Goal: Task Accomplishment & Management: Manage account settings

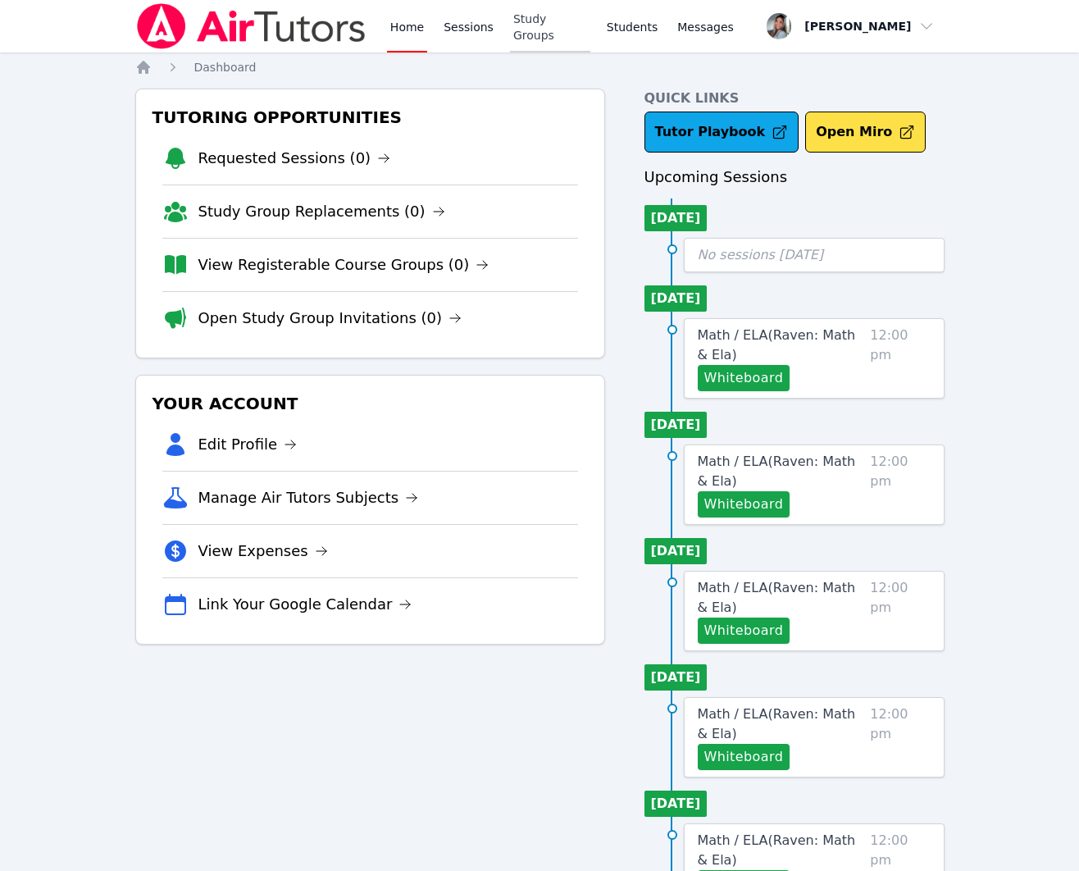
click at [553, 39] on link "Study Groups" at bounding box center [550, 26] width 80 height 52
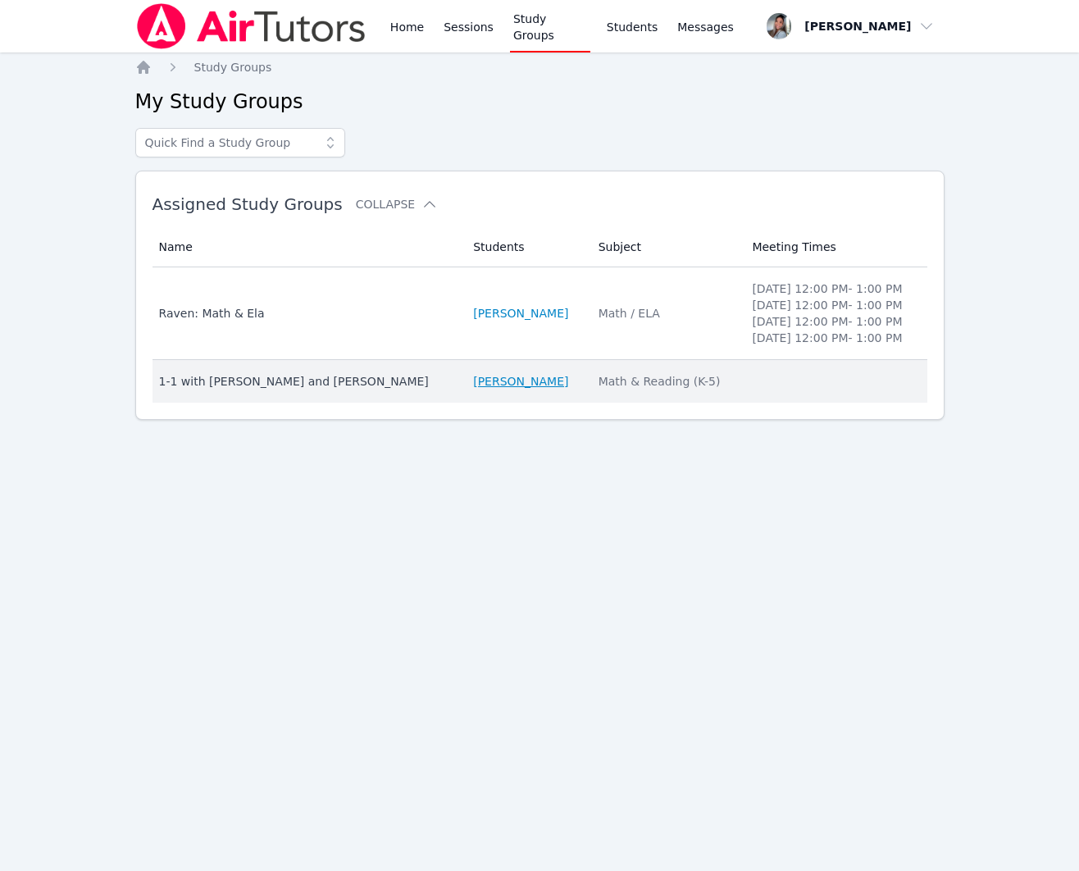
click at [568, 389] on link "[PERSON_NAME]" at bounding box center [520, 381] width 95 height 16
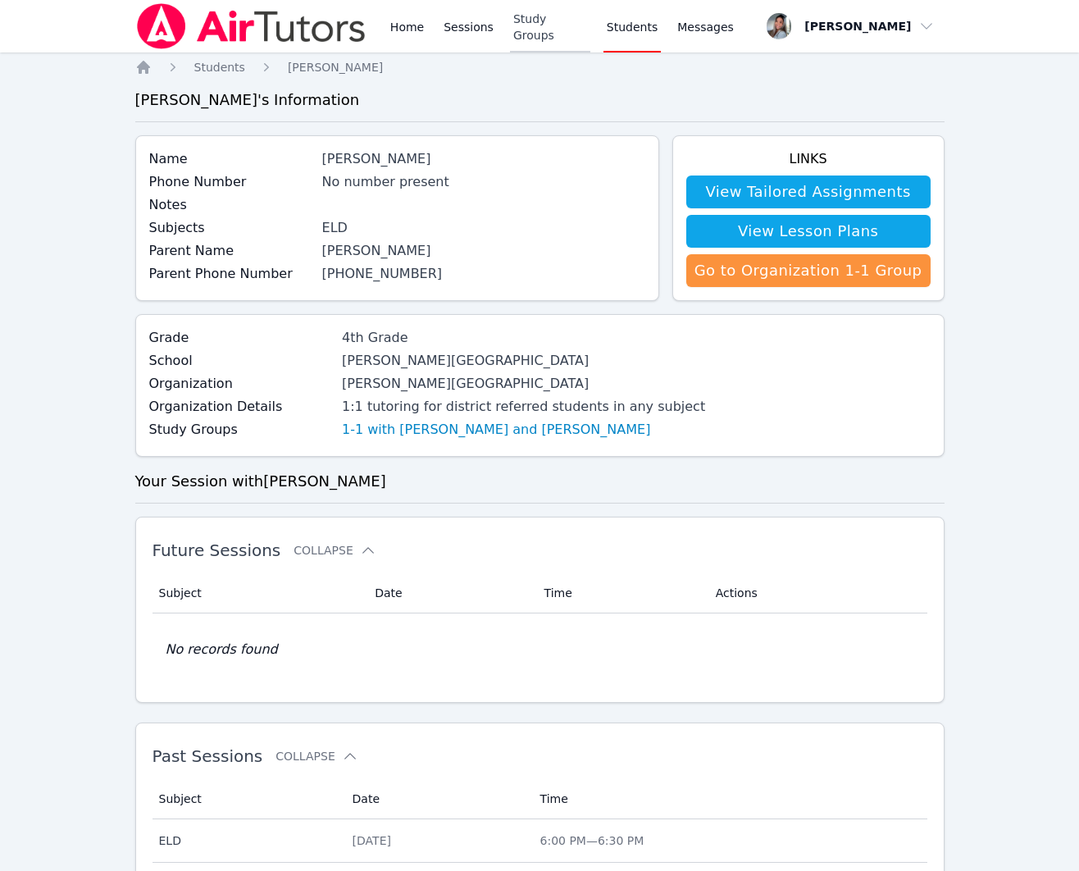
click at [541, 30] on link "Study Groups" at bounding box center [550, 26] width 80 height 52
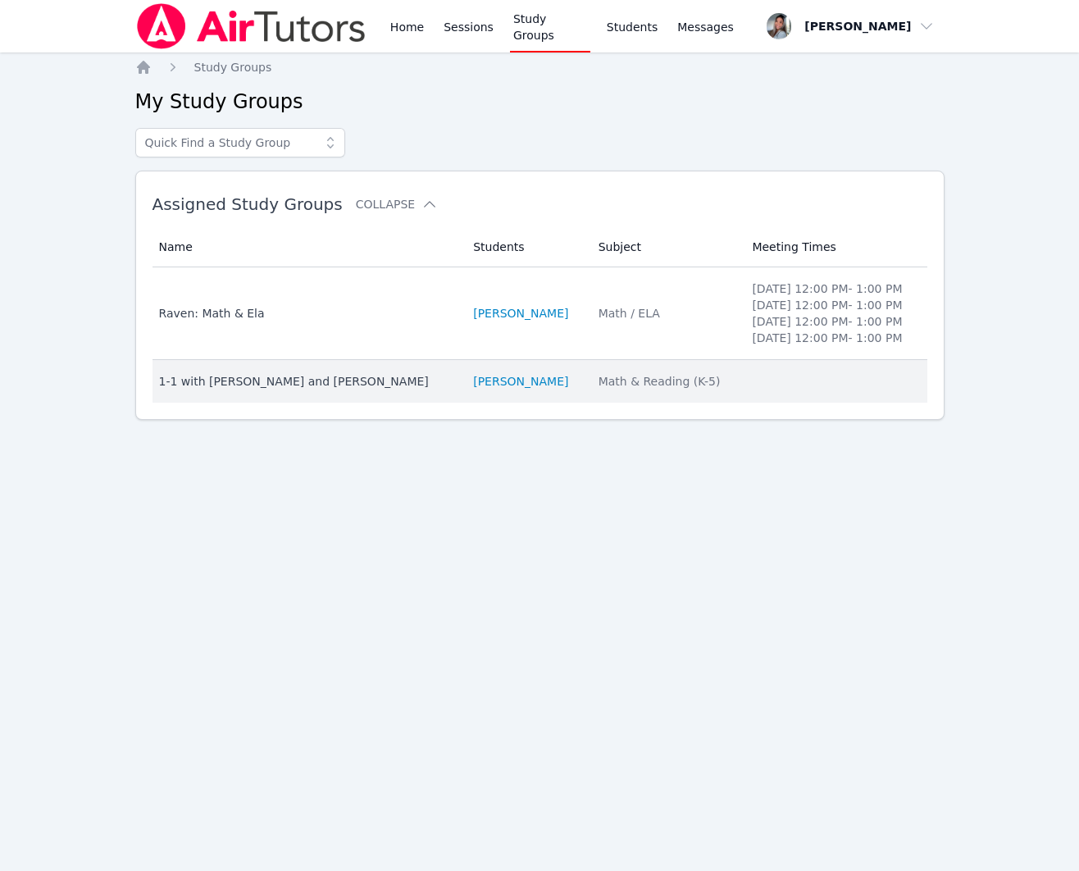
click at [294, 389] on div "1-1 with [PERSON_NAME] and [PERSON_NAME]" at bounding box center [306, 381] width 295 height 16
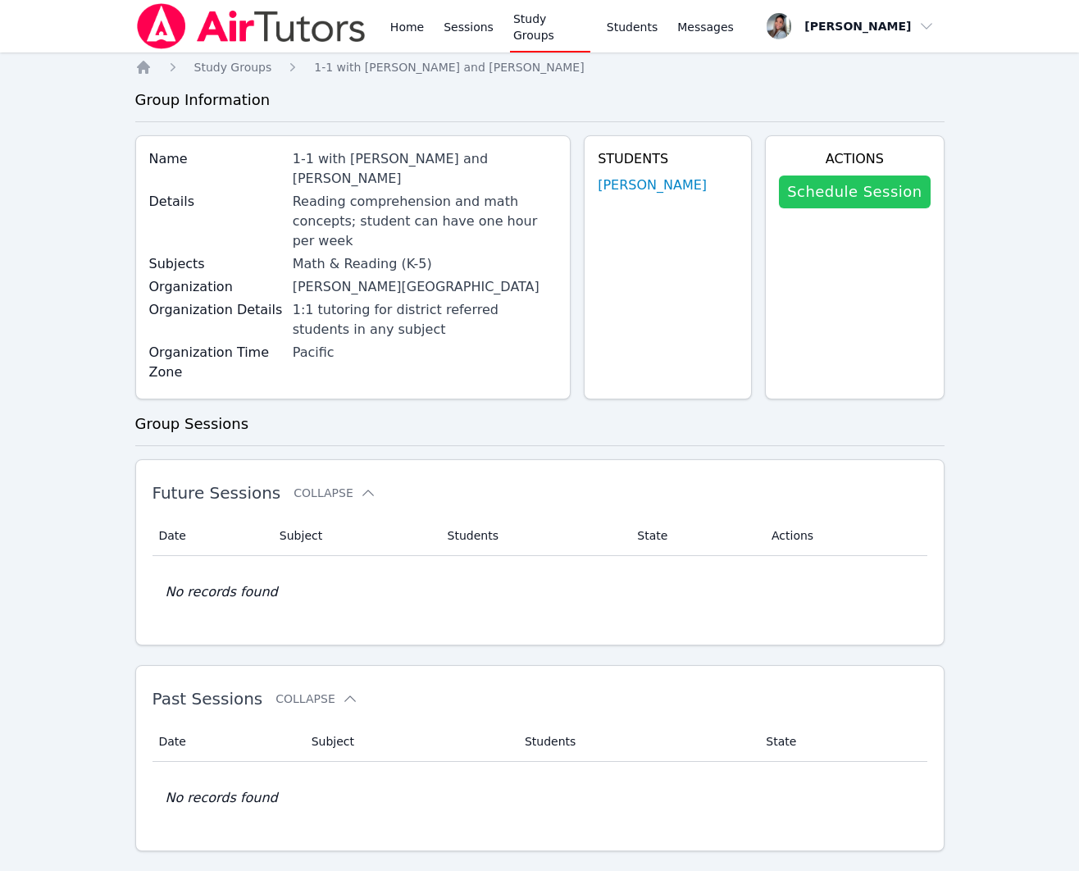
click at [890, 191] on link "Schedule Session" at bounding box center [854, 191] width 151 height 33
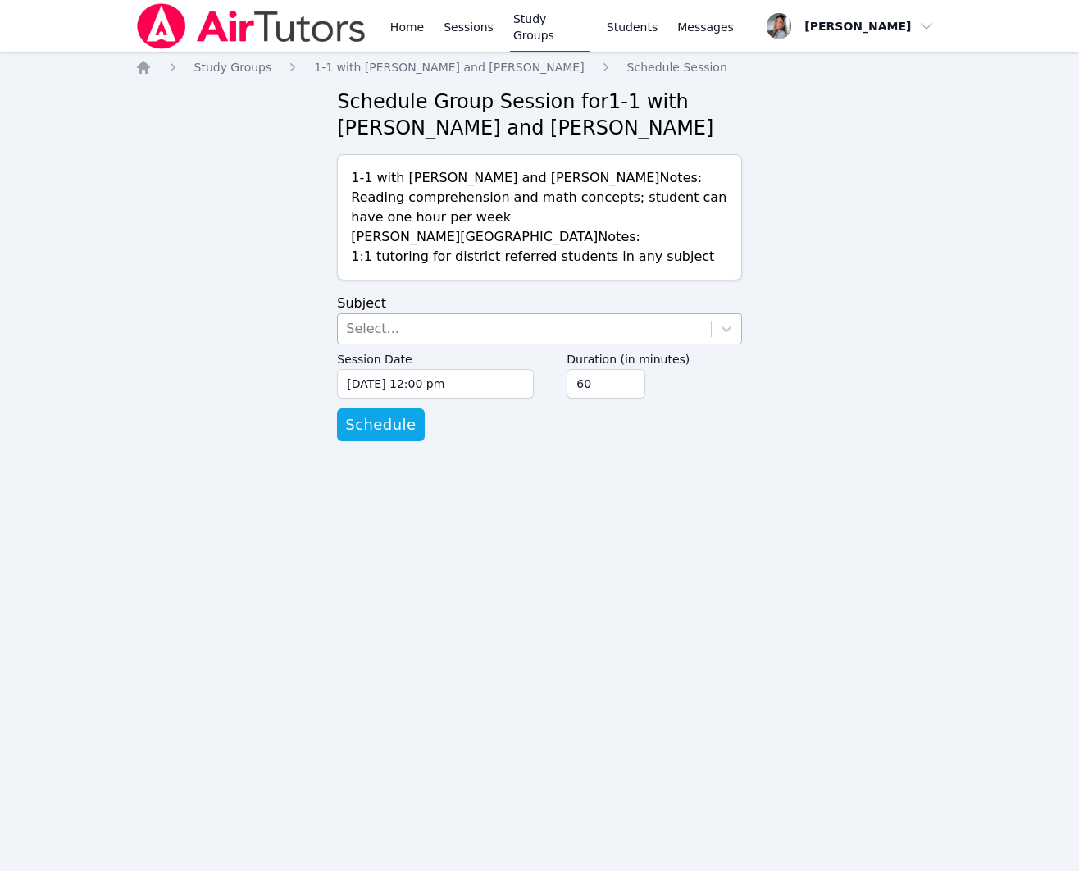
click at [516, 344] on div "Select..." at bounding box center [524, 329] width 373 height 30
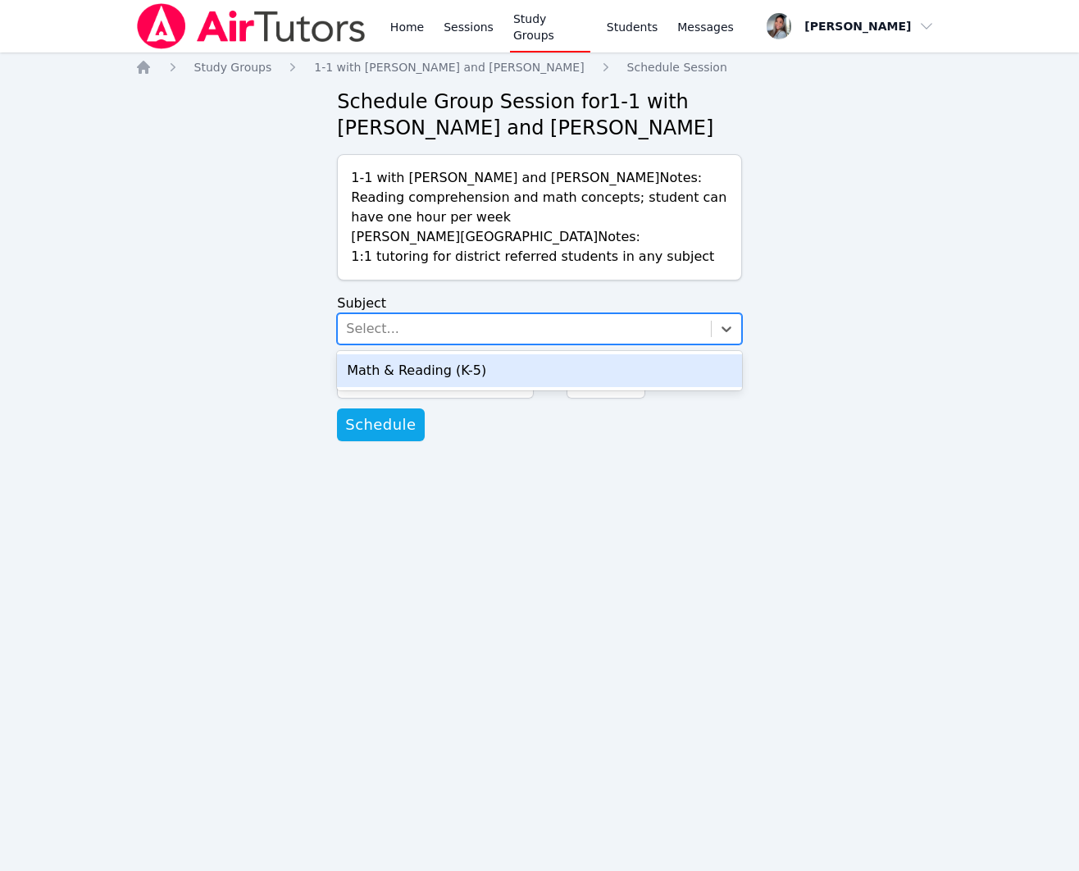
click at [517, 387] on div "Math & Reading (K-5)" at bounding box center [539, 370] width 405 height 33
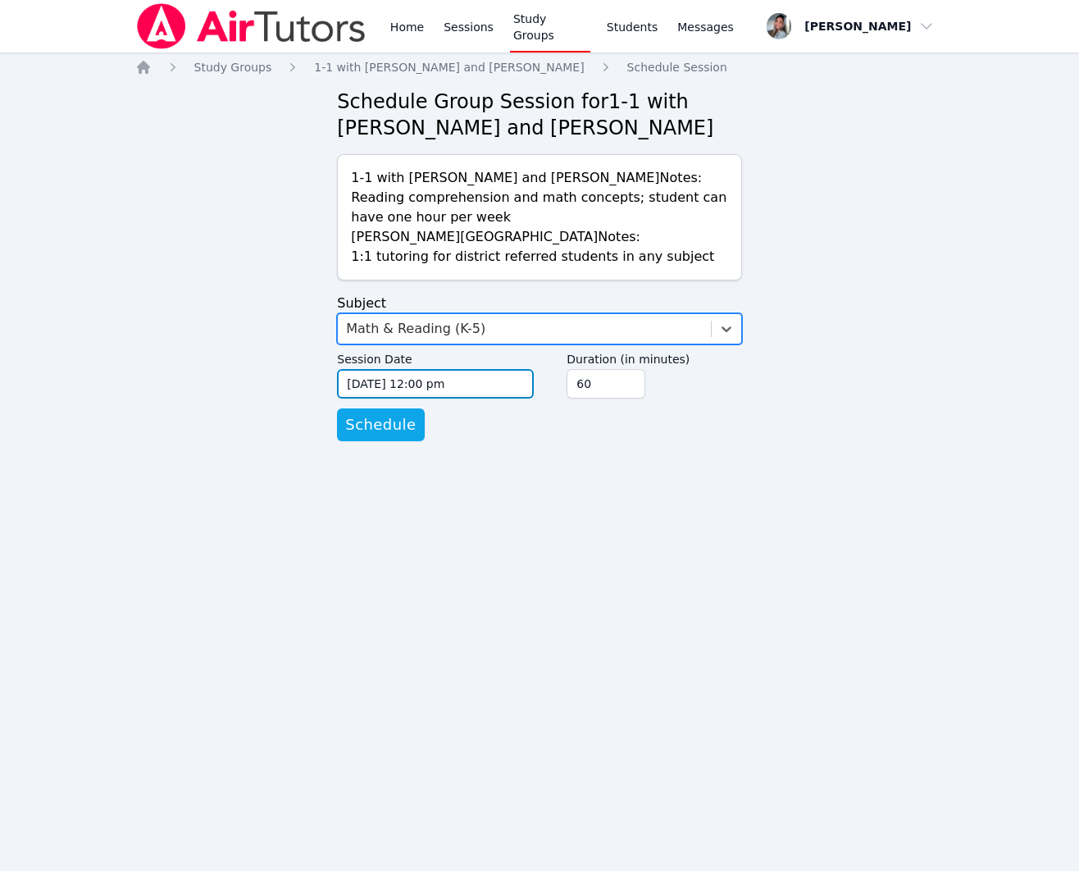
click at [516, 398] on input "[DATE] 12:00 pm" at bounding box center [435, 384] width 197 height 30
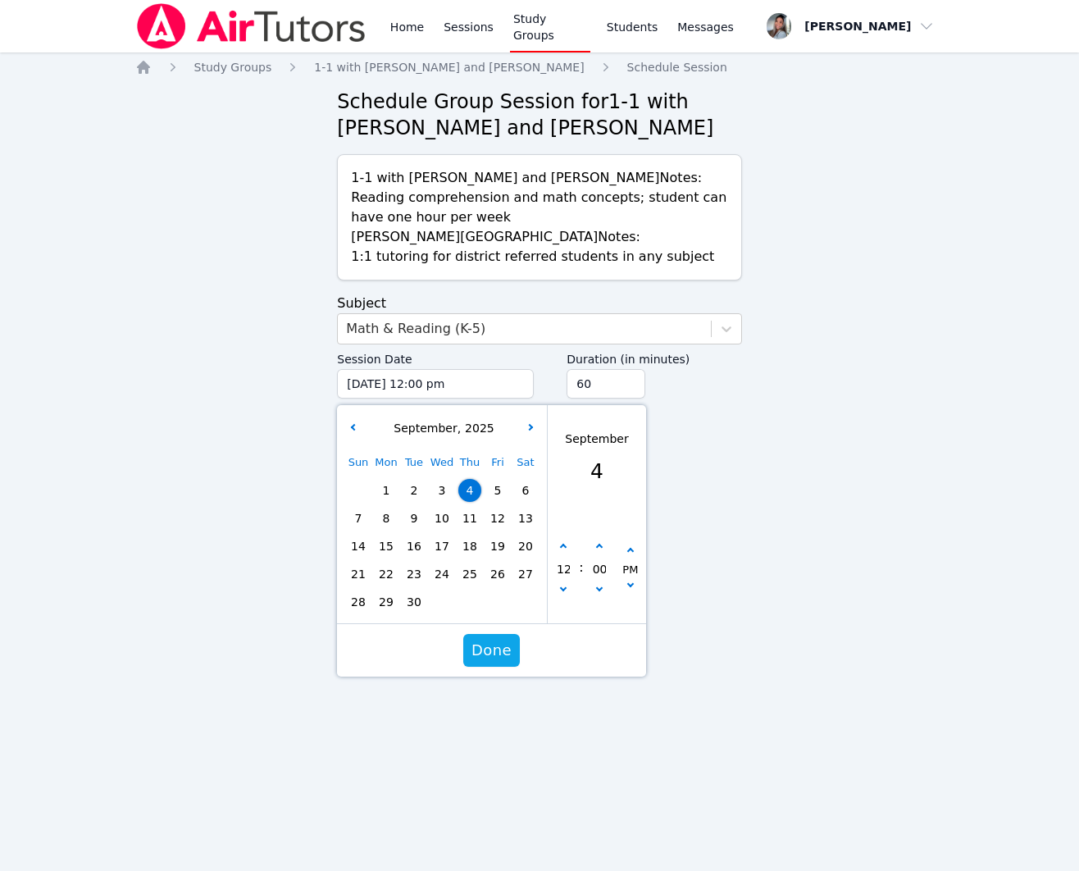
click at [471, 502] on span "4" at bounding box center [469, 490] width 23 height 23
click at [560, 555] on button "button" at bounding box center [563, 547] width 16 height 16
type input "[DATE] 01:00 pm"
type input "01"
click at [560, 555] on button "button" at bounding box center [563, 547] width 16 height 16
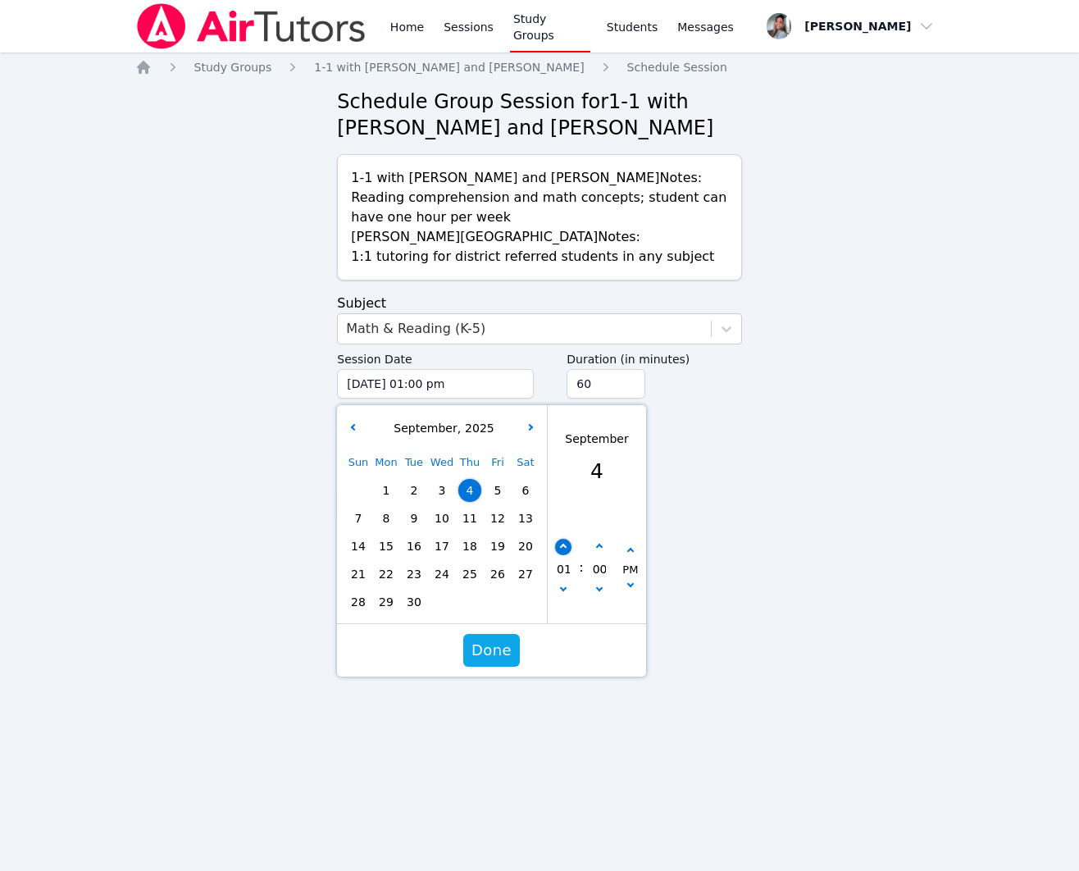
type input "[DATE] 02:00 pm"
type input "02"
click at [560, 555] on button "button" at bounding box center [563, 547] width 16 height 16
type input "[DATE] 03:00 pm"
type input "03"
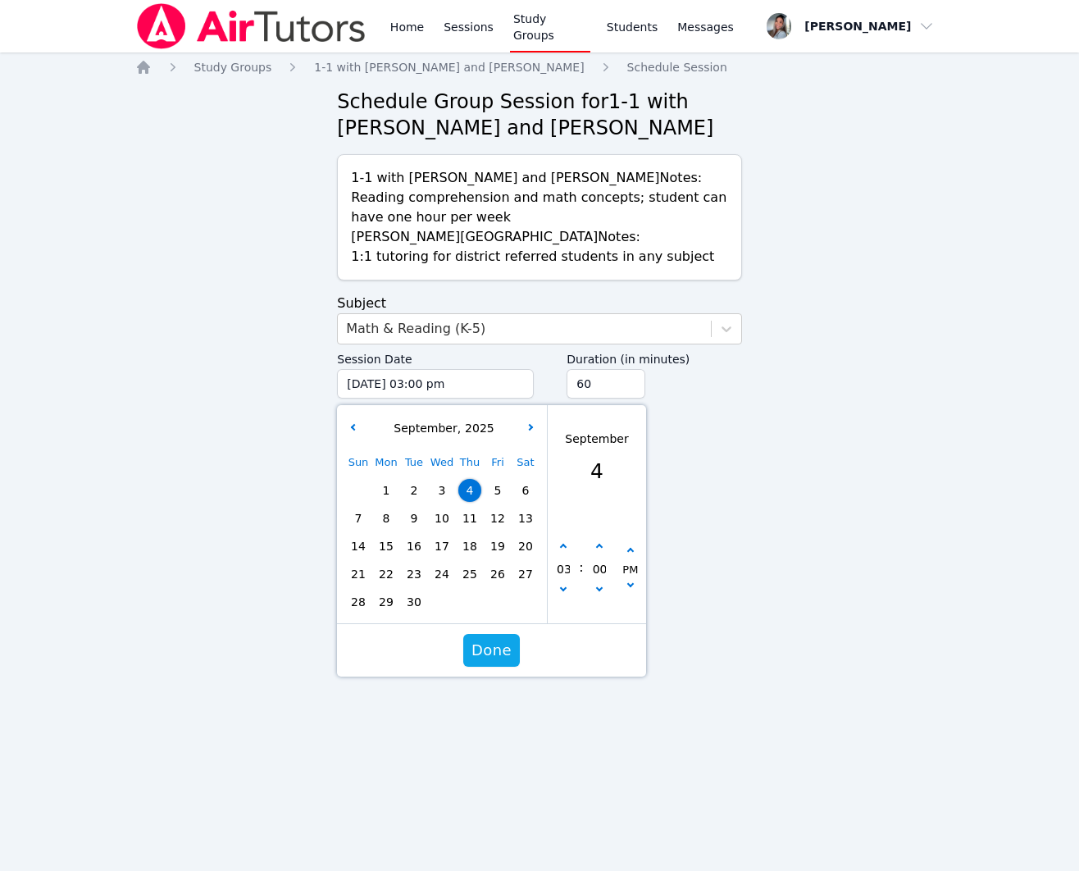
click at [608, 562] on div "00" at bounding box center [599, 569] width 31 height 61
click at [599, 555] on button "button" at bounding box center [599, 547] width 16 height 16
type input "[DATE] 03:05 pm"
type input "05"
click at [599, 555] on button "button" at bounding box center [599, 547] width 16 height 16
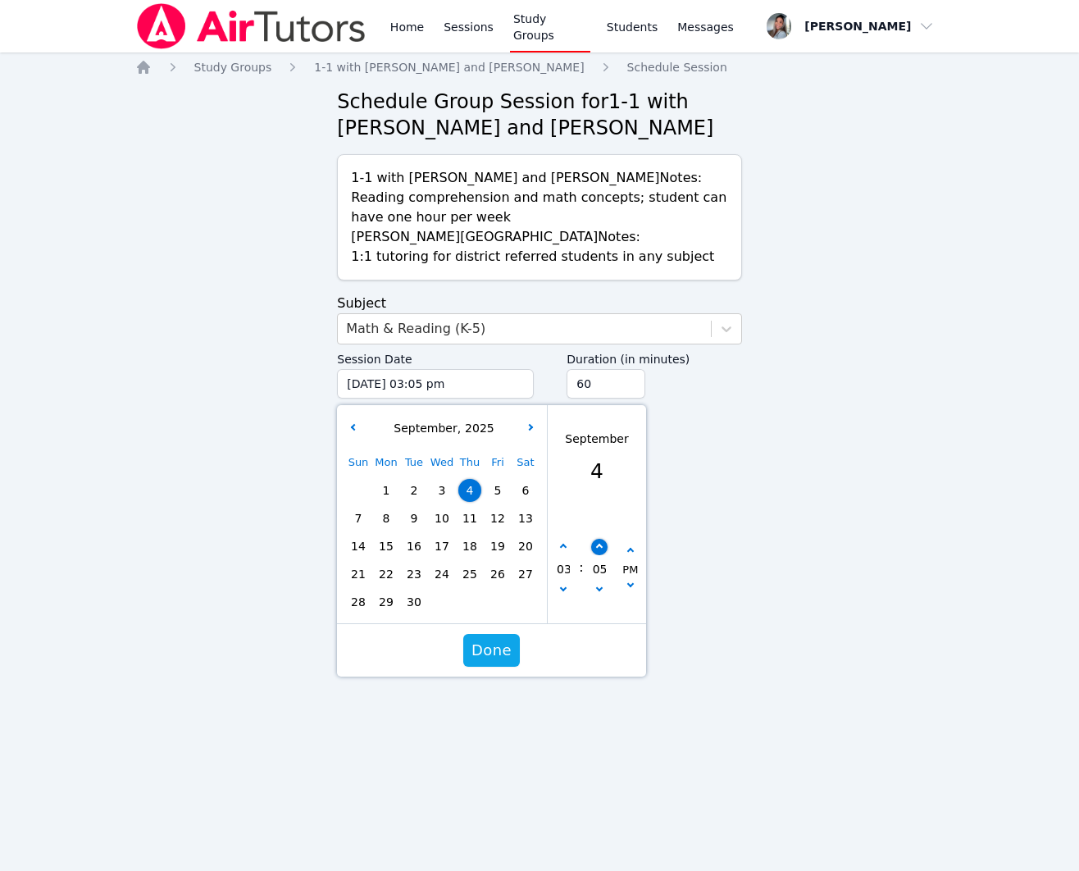
type input "[DATE] 03:10 pm"
type input "10"
click at [599, 555] on button "button" at bounding box center [599, 547] width 16 height 16
type input "[DATE] 03:15 pm"
type input "15"
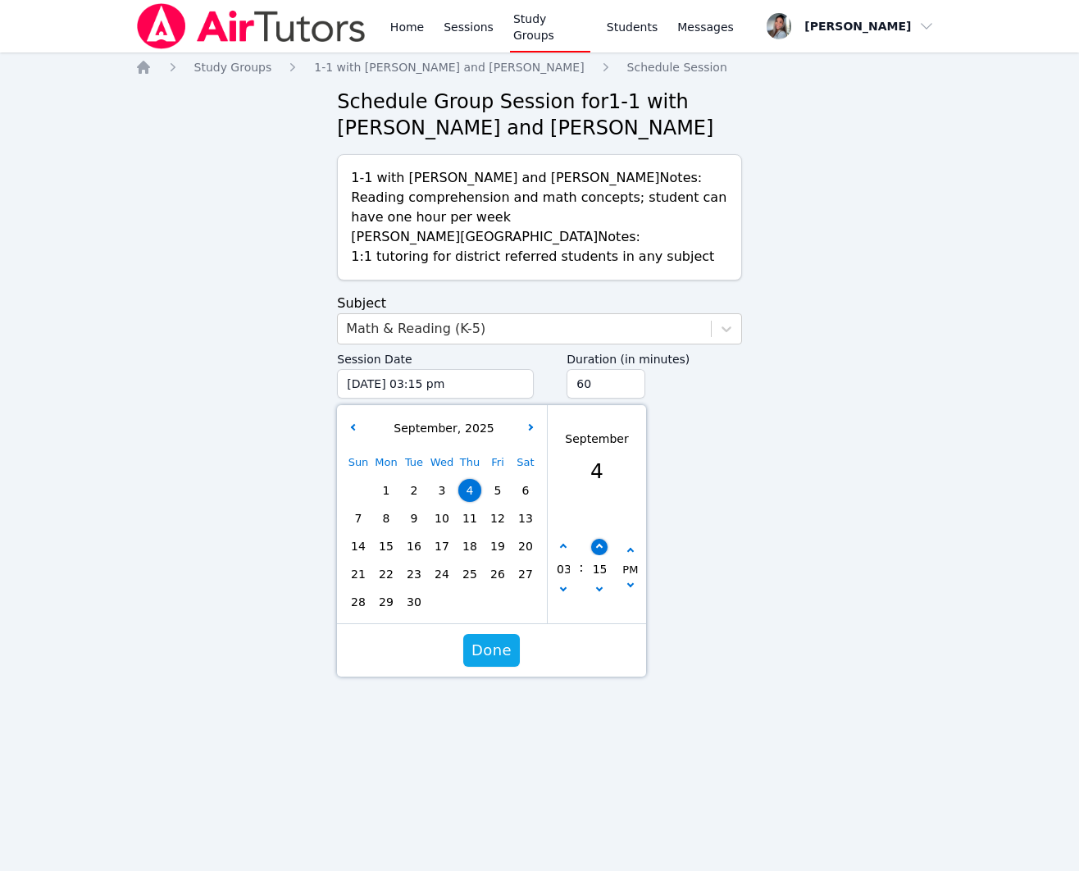
click at [599, 555] on button "button" at bounding box center [599, 547] width 16 height 16
type input "[DATE] 03:20 pm"
type input "20"
click at [599, 555] on button "button" at bounding box center [599, 547] width 16 height 16
type input "[DATE] 03:25 pm"
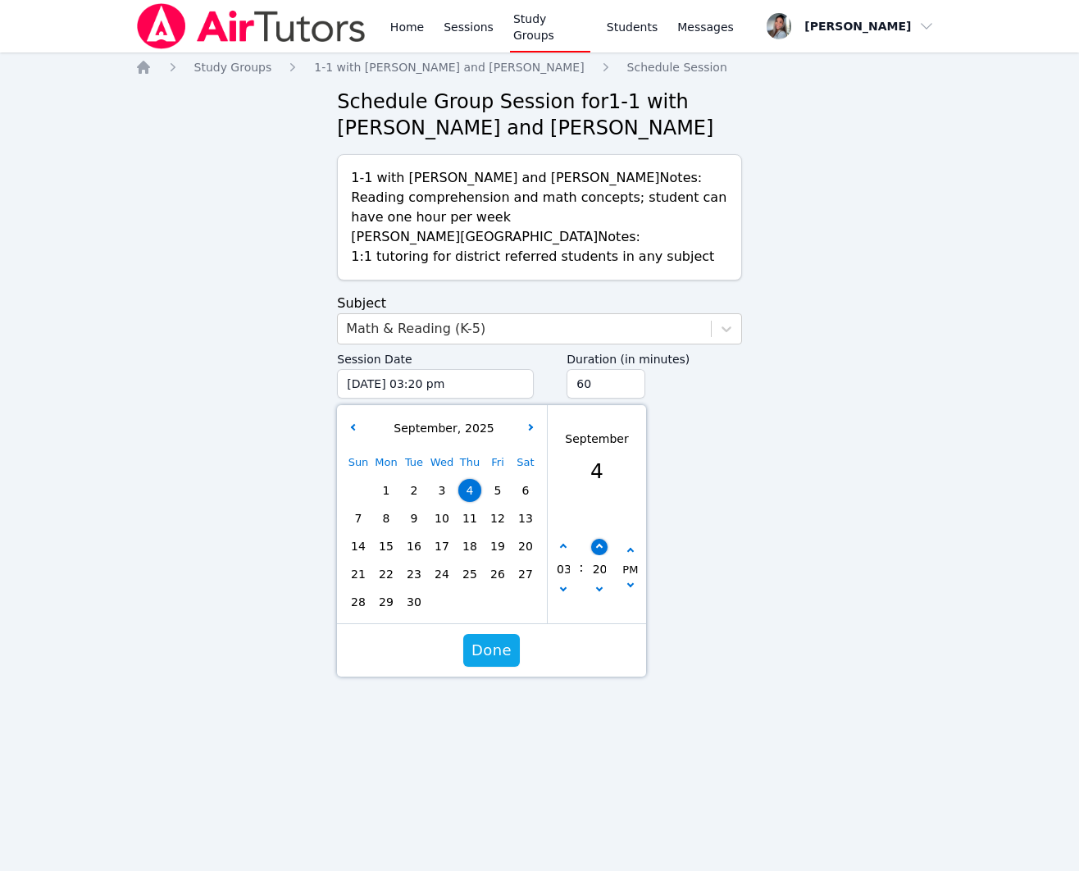
type input "25"
click at [600, 555] on button "button" at bounding box center [599, 547] width 16 height 16
type input "[DATE] 03:30 pm"
type input "30"
click at [496, 662] on span "Done" at bounding box center [491, 650] width 40 height 23
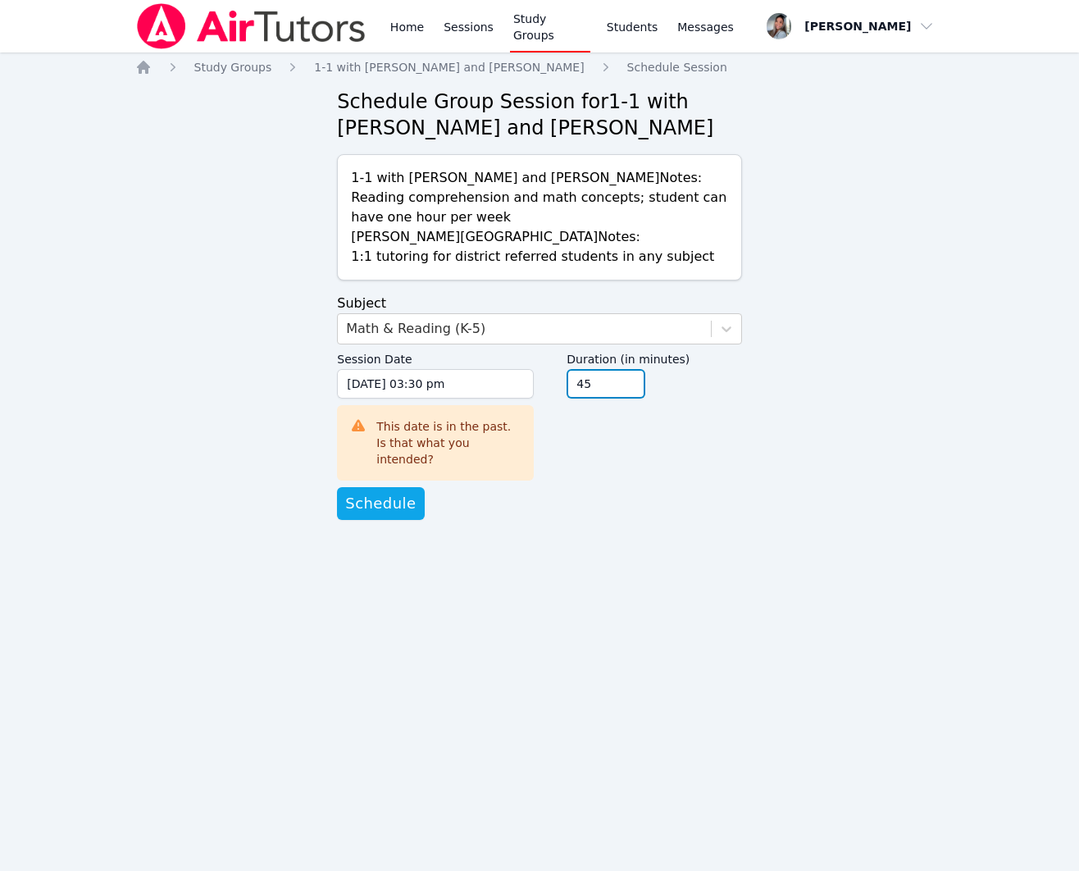
click at [628, 398] on input "45" at bounding box center [606, 384] width 79 height 30
type input "30"
click at [628, 398] on input "30" at bounding box center [606, 384] width 79 height 30
click at [365, 511] on span "Schedule" at bounding box center [380, 503] width 71 height 23
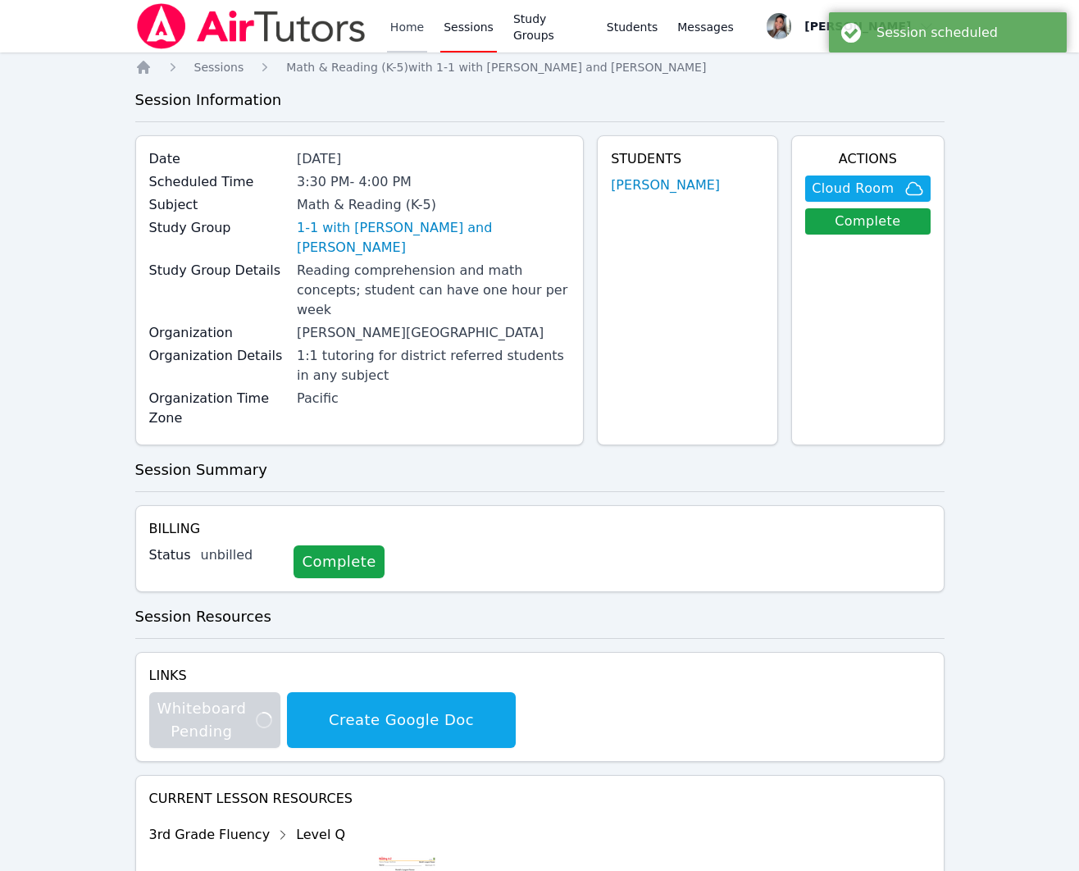
click at [394, 18] on link "Home" at bounding box center [407, 26] width 40 height 52
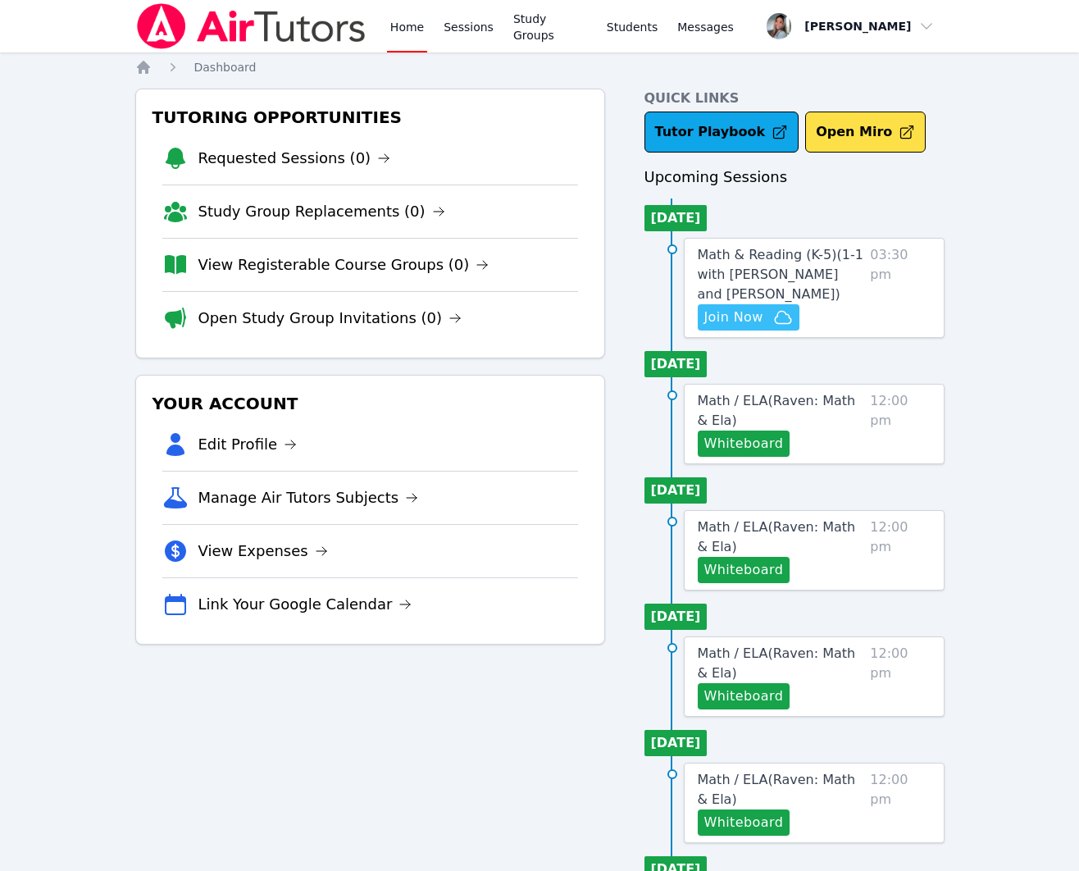
click at [782, 327] on icon "button" at bounding box center [783, 317] width 20 height 20
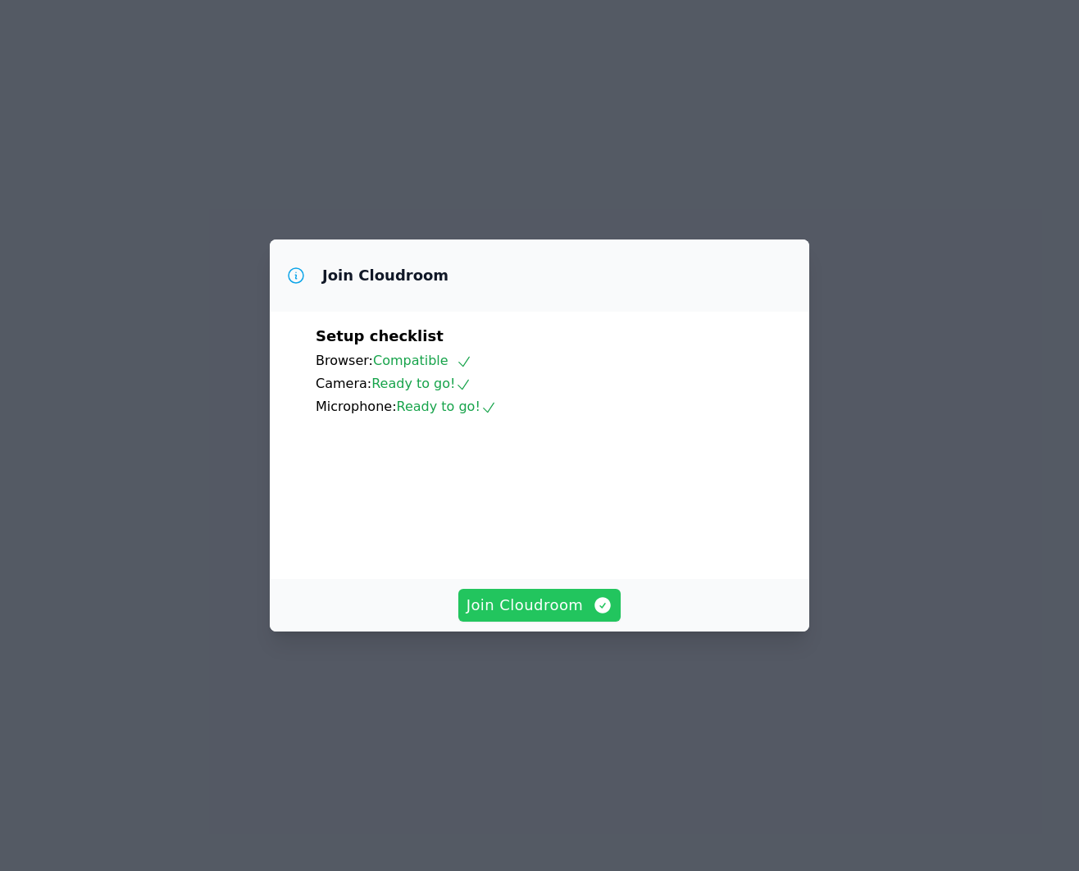
click at [559, 617] on span "Join Cloudroom" at bounding box center [540, 605] width 147 height 23
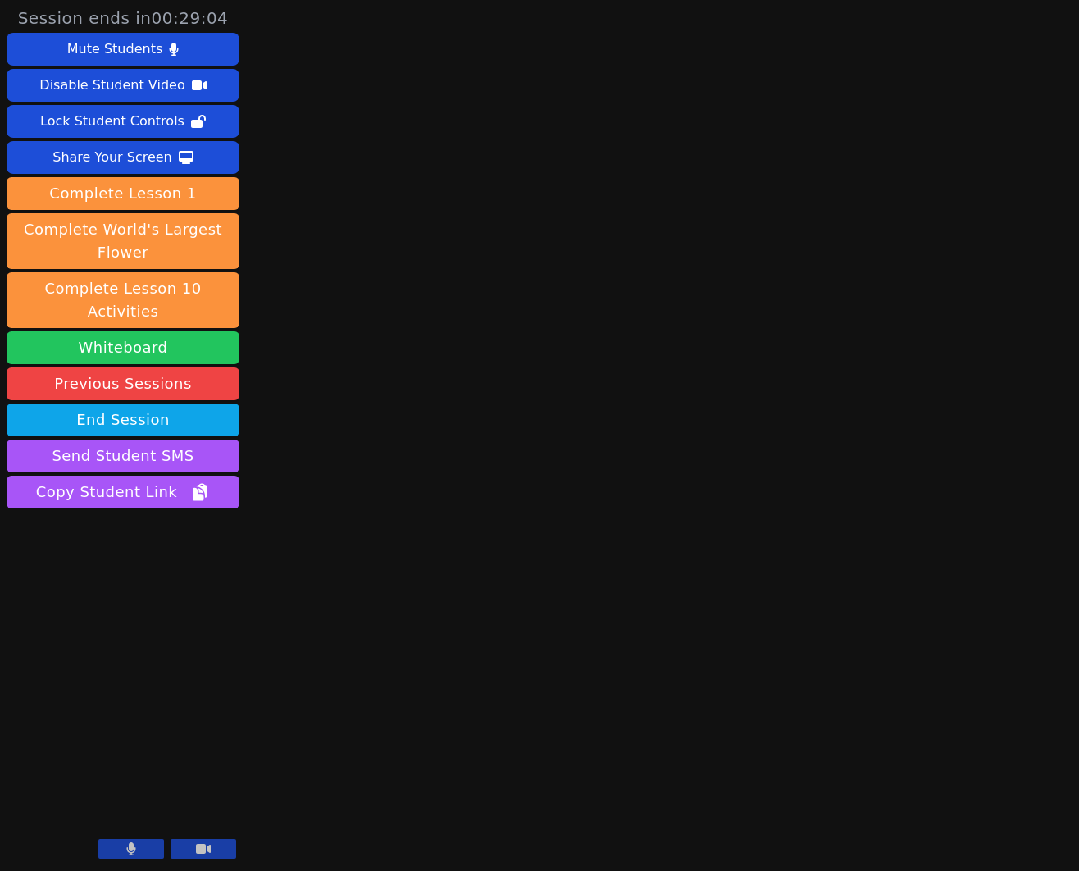
click at [147, 331] on button "Whiteboard" at bounding box center [123, 347] width 233 height 33
click at [88, 331] on button "Whiteboard" at bounding box center [123, 347] width 233 height 33
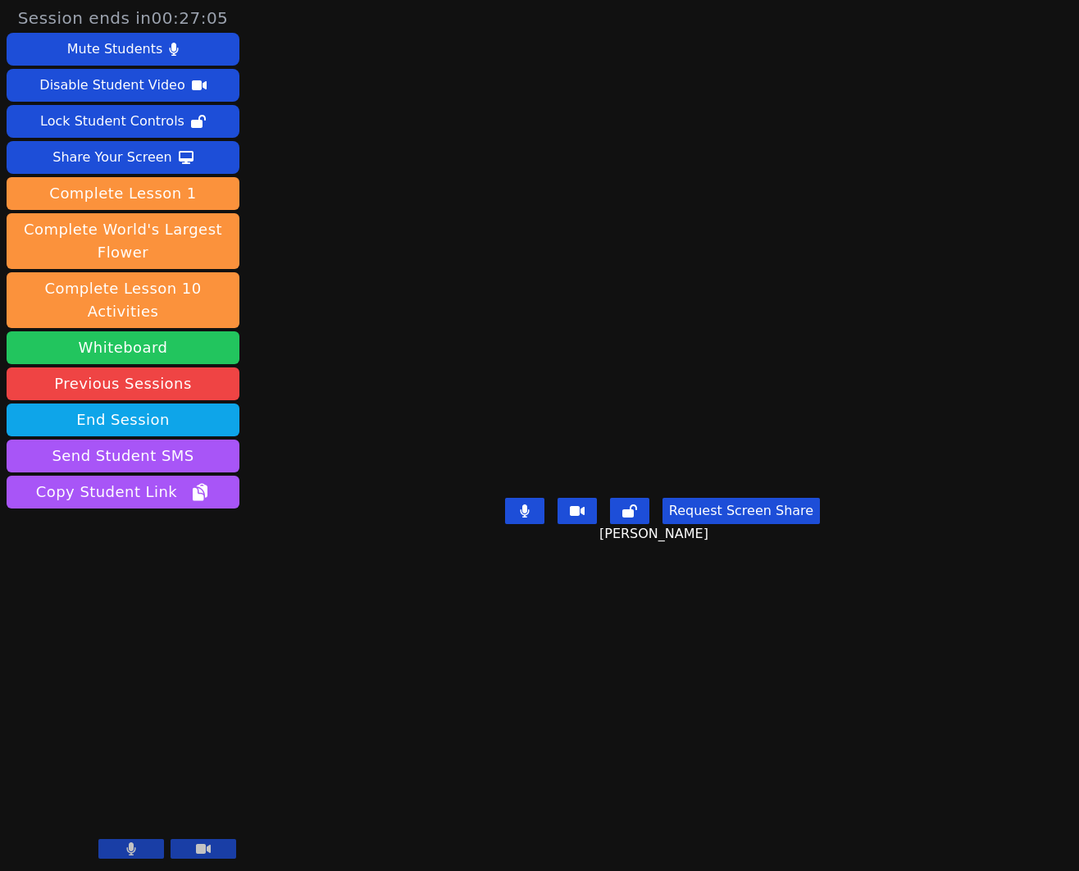
click at [134, 331] on button "Whiteboard" at bounding box center [123, 347] width 233 height 33
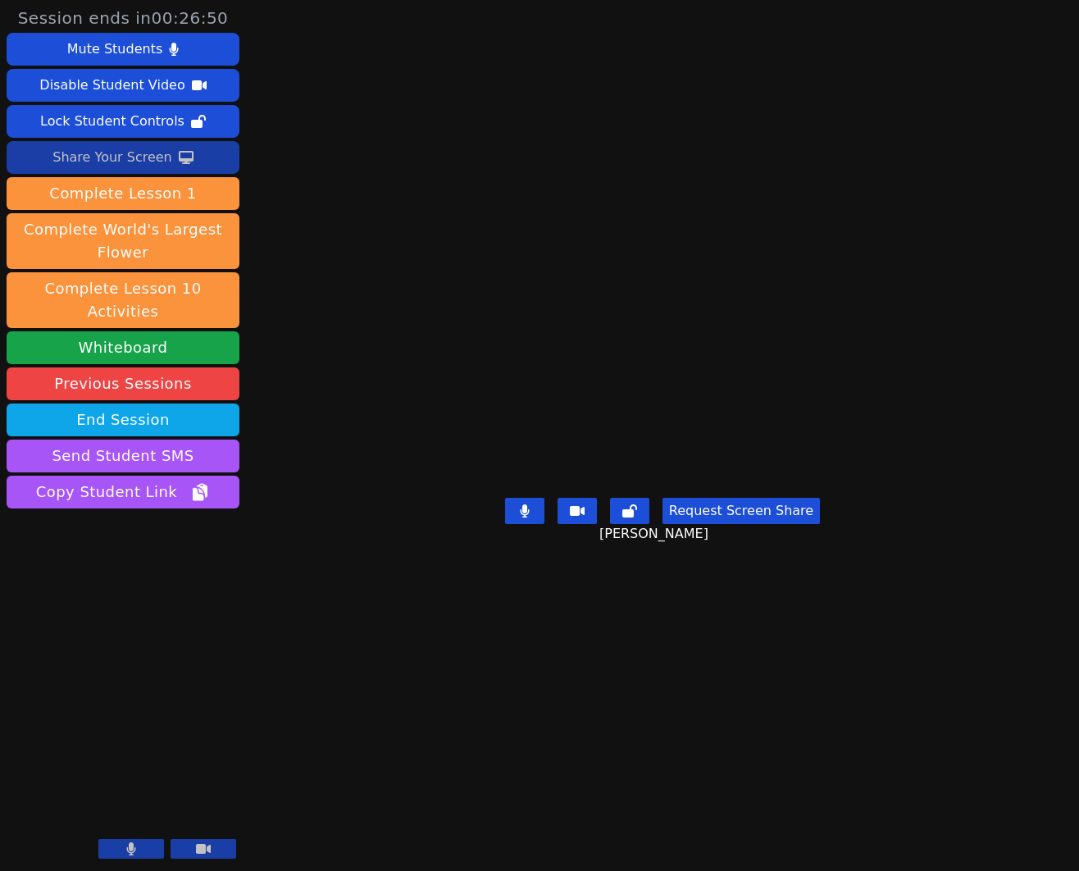
click at [101, 152] on div "Share Your Screen" at bounding box center [112, 157] width 120 height 26
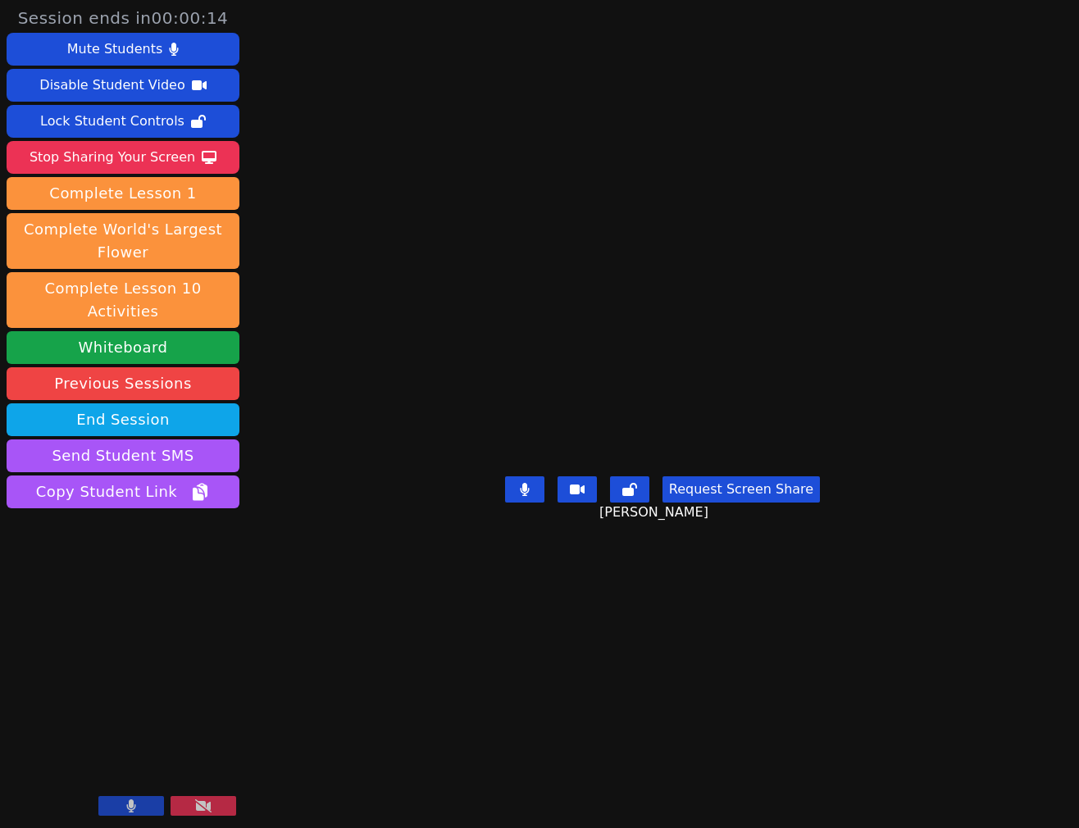
drag, startPoint x: 181, startPoint y: 155, endPoint x: 181, endPoint y: 174, distance: 18.9
click at [181, 155] on div "Stop Sharing Your Screen" at bounding box center [113, 157] width 166 height 26
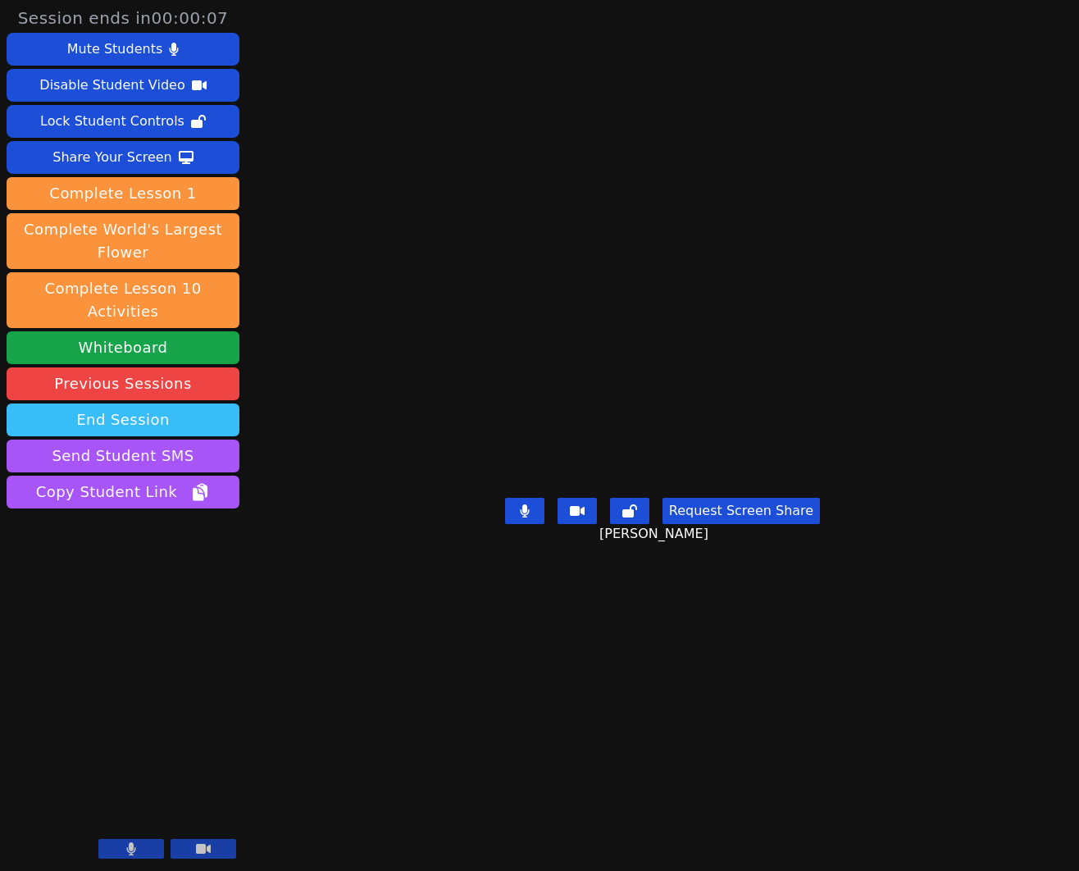
click at [91, 403] on button "End Session" at bounding box center [123, 419] width 233 height 33
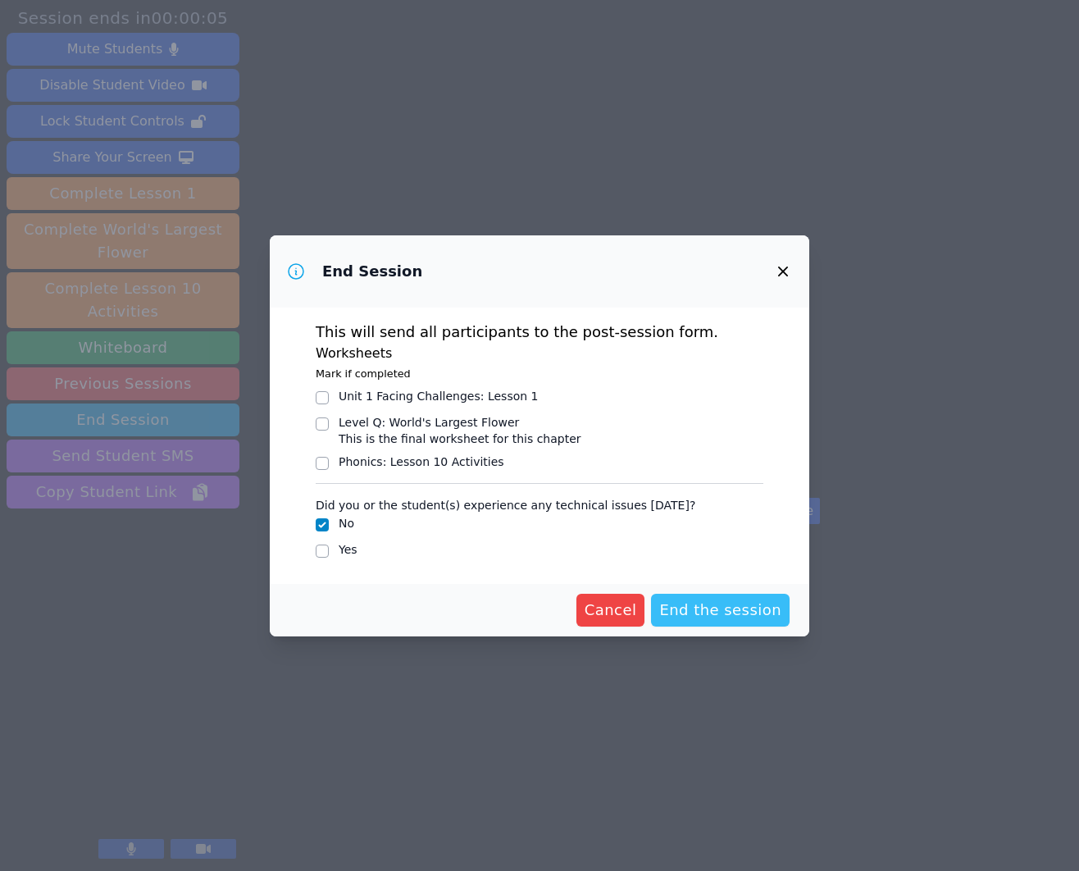
click at [741, 608] on span "End the session" at bounding box center [720, 610] width 122 height 23
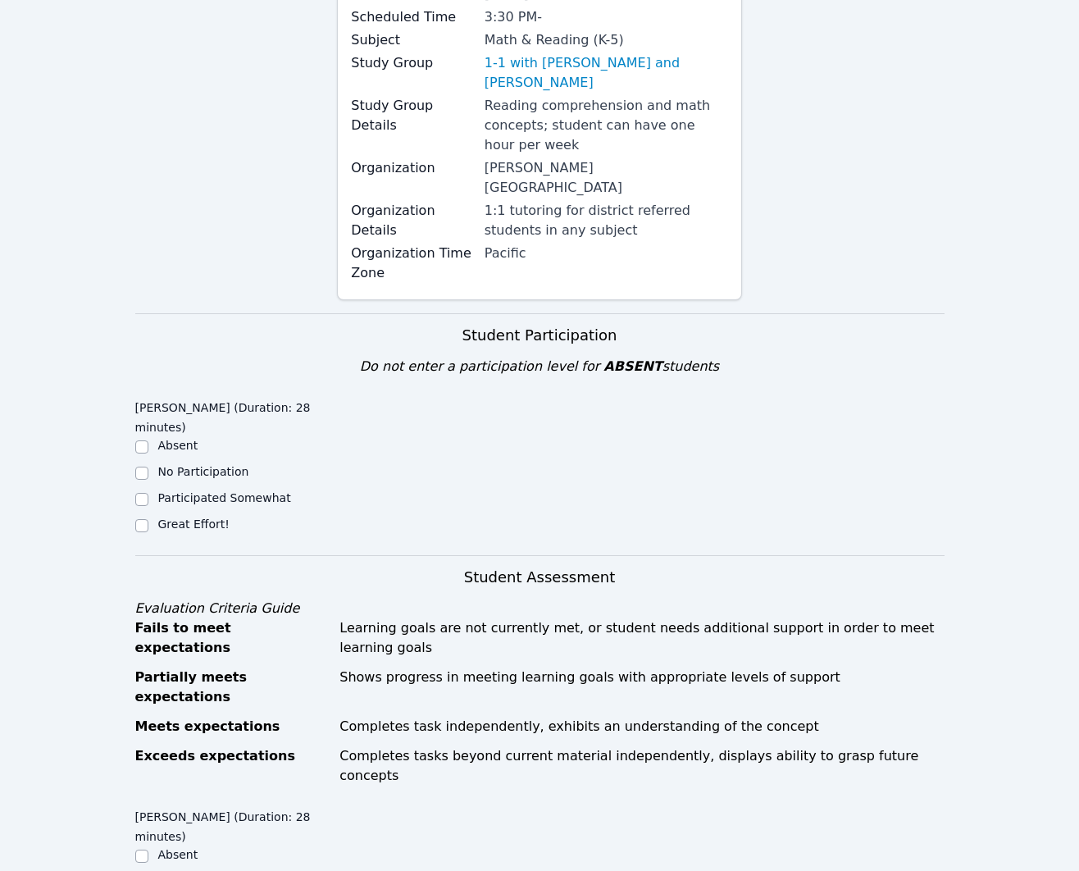
scroll to position [204, 0]
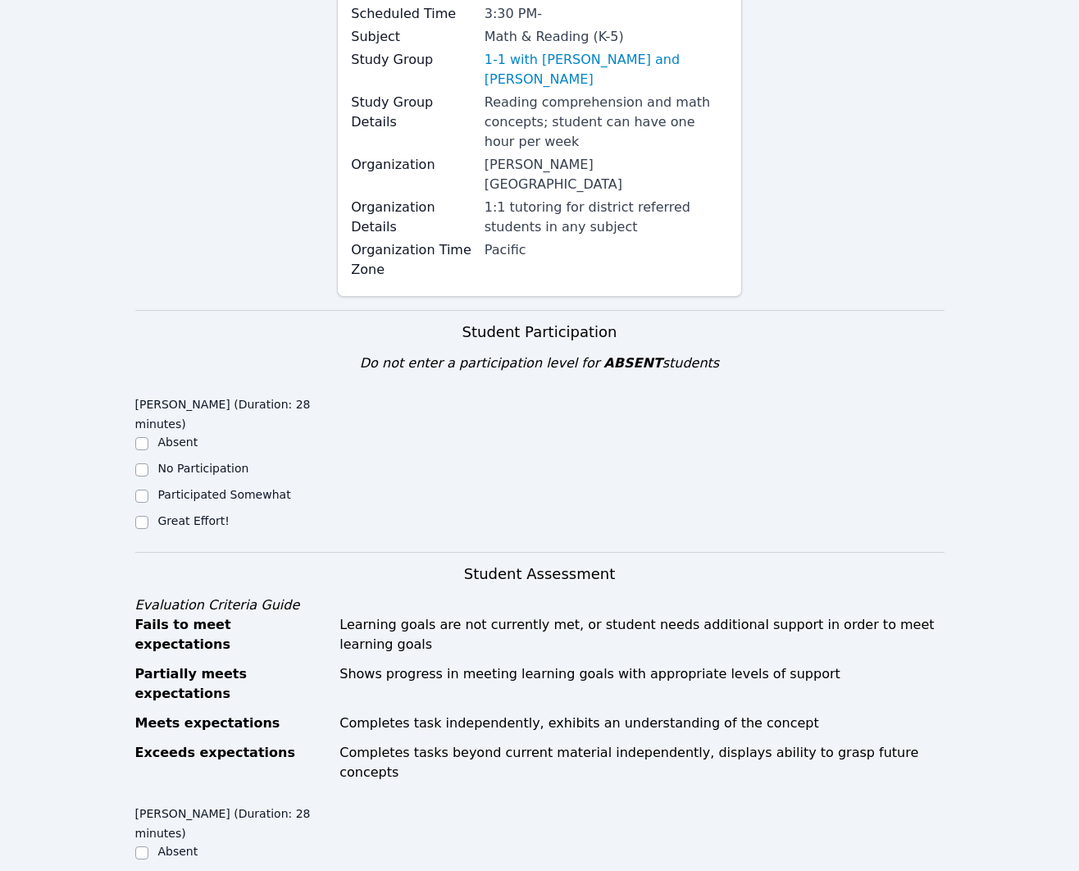
click at [181, 514] on label "Great Effort!" at bounding box center [193, 520] width 71 height 13
click at [148, 516] on input "Great Effort!" at bounding box center [141, 522] width 13 height 13
checkbox input "true"
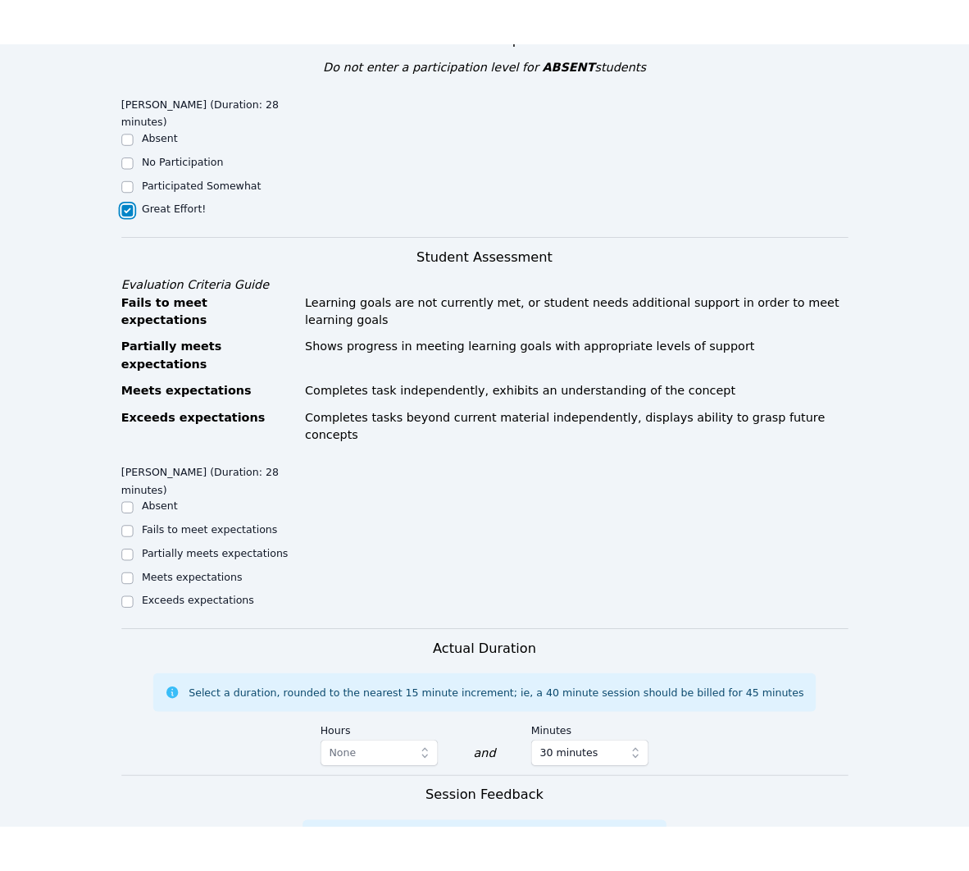
scroll to position [551, 0]
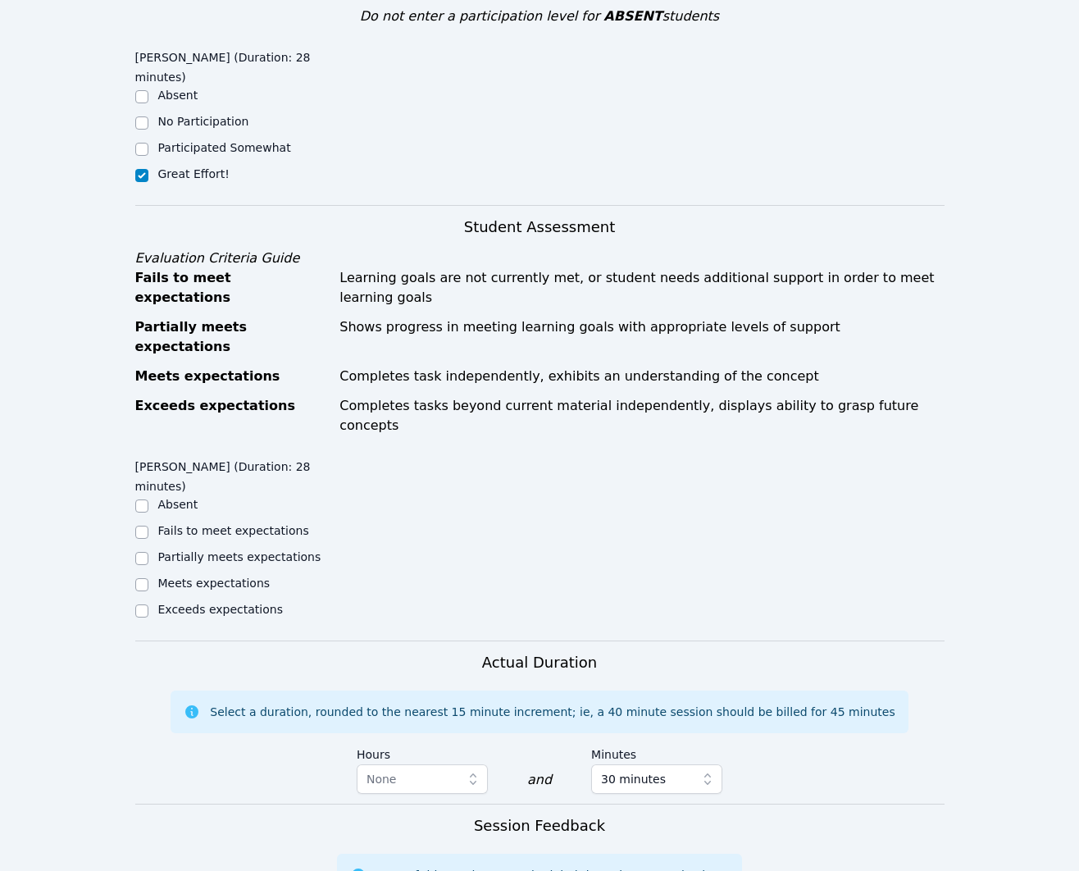
click at [231, 576] on label "Meets expectations" at bounding box center [214, 582] width 112 height 13
click at [148, 578] on input "Meets expectations" at bounding box center [141, 584] width 13 height 13
checkbox input "true"
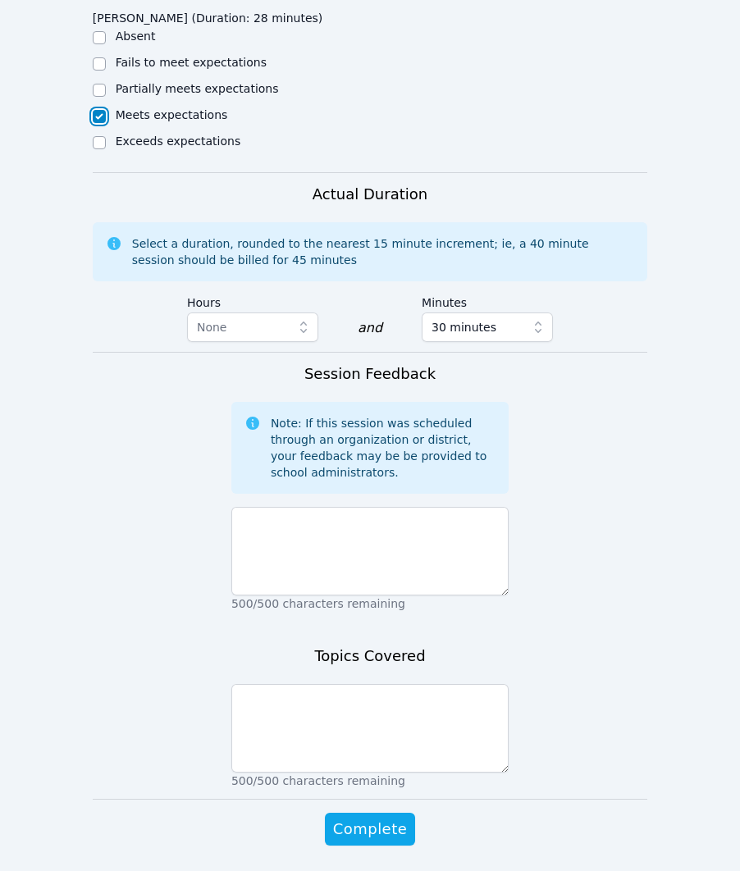
scroll to position [938, 0]
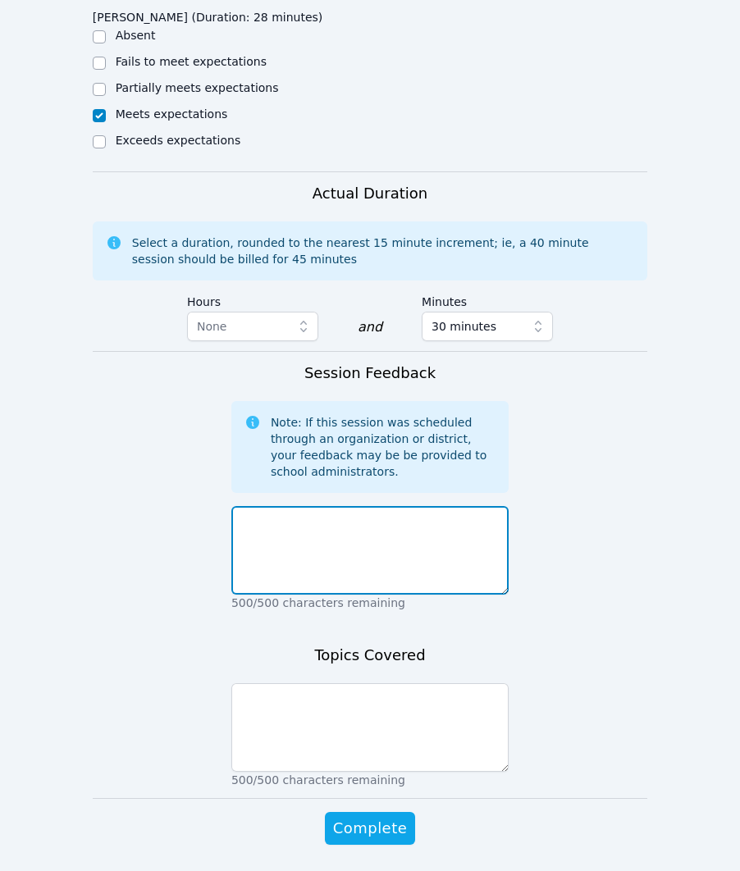
click at [450, 544] on textarea at bounding box center [369, 550] width 277 height 89
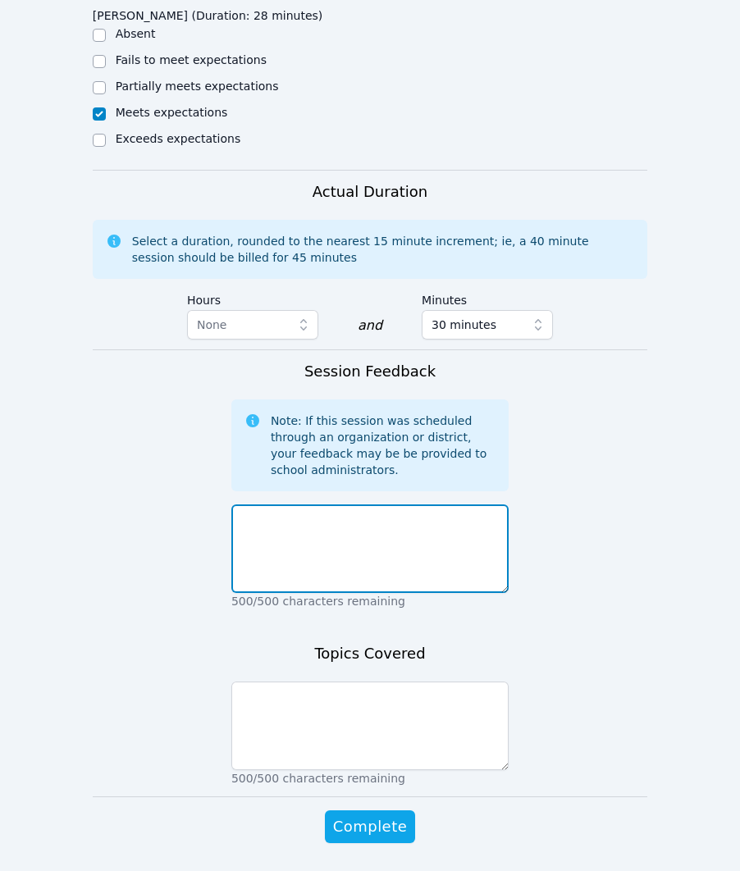
click at [417, 526] on textarea at bounding box center [369, 548] width 277 height 89
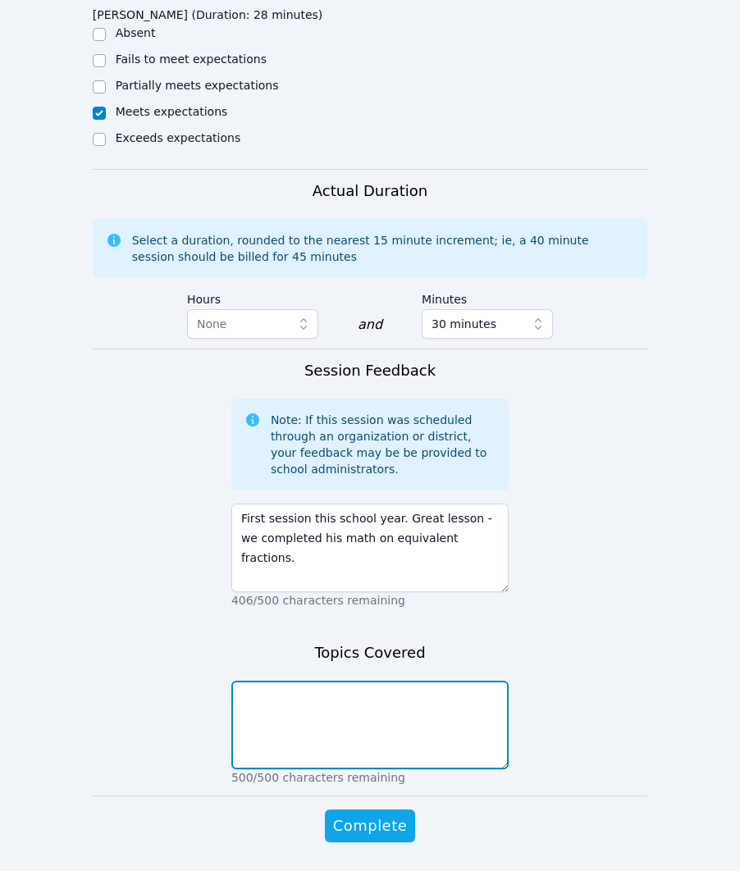
click at [372, 689] on textarea at bounding box center [369, 725] width 277 height 89
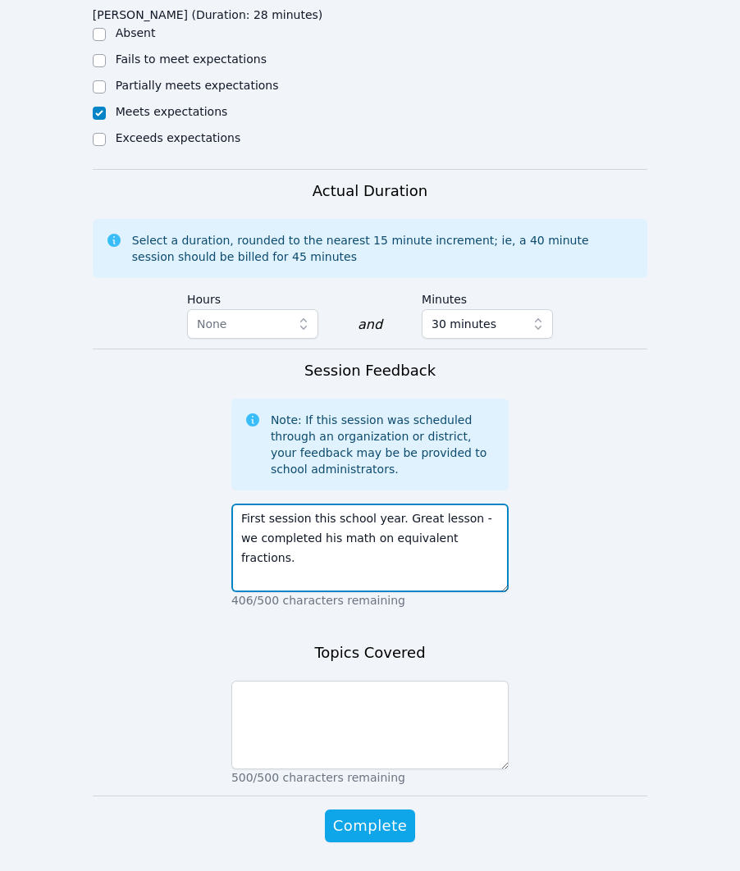
click at [314, 517] on textarea "First session this school year. Great lesson - we completed his math on equival…" at bounding box center [369, 547] width 277 height 89
drag, startPoint x: 344, startPoint y: 517, endPoint x: 358, endPoint y: 553, distance: 39.4
click at [344, 517] on textarea "First session this school year. Great lesson - we completed his math on equival…" at bounding box center [369, 547] width 277 height 89
click at [313, 542] on textarea "First session this school year. Great lesson - we completed his math assignment…" at bounding box center [369, 547] width 277 height 89
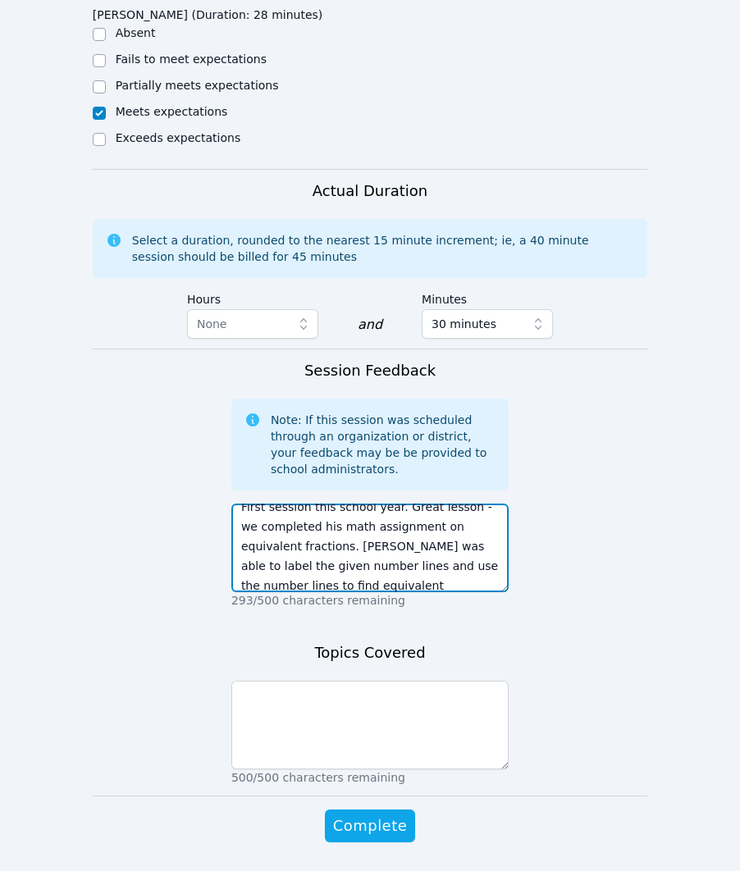
type textarea "First session this school year. Great lesson - we completed his math assignment…"
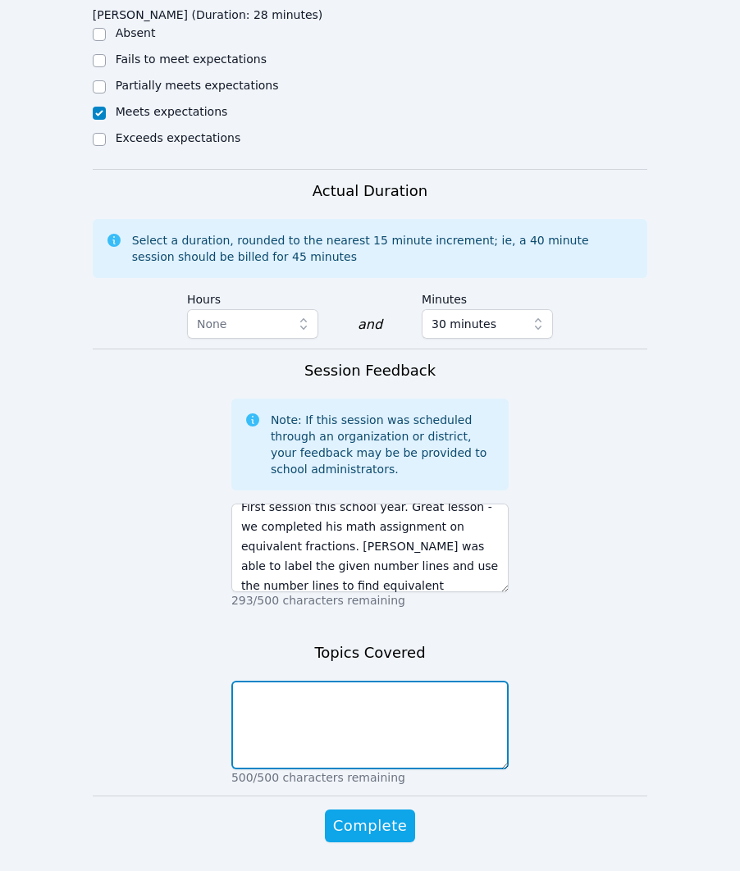
click at [290, 681] on textarea at bounding box center [369, 725] width 277 height 89
type textarea "Math - equivalent fractions"
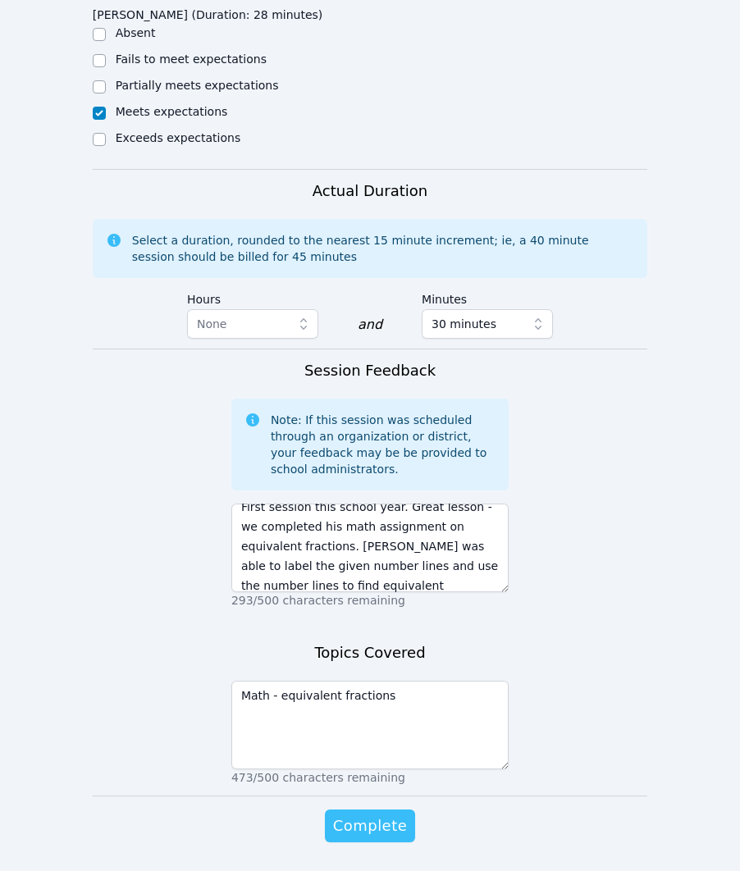
click at [353, 814] on span "Complete" at bounding box center [370, 825] width 74 height 23
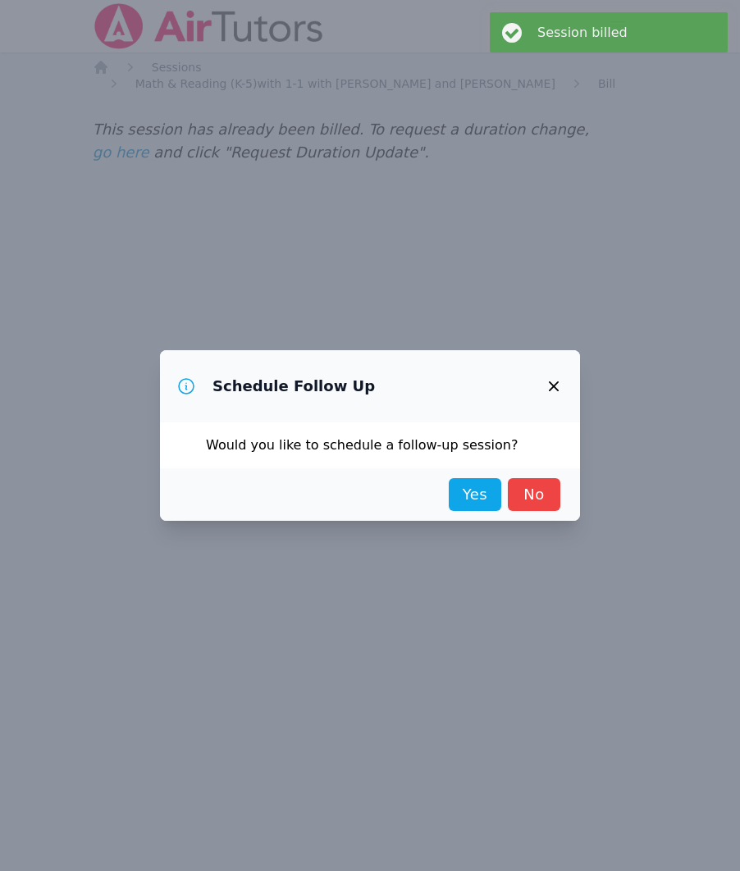
scroll to position [0, 0]
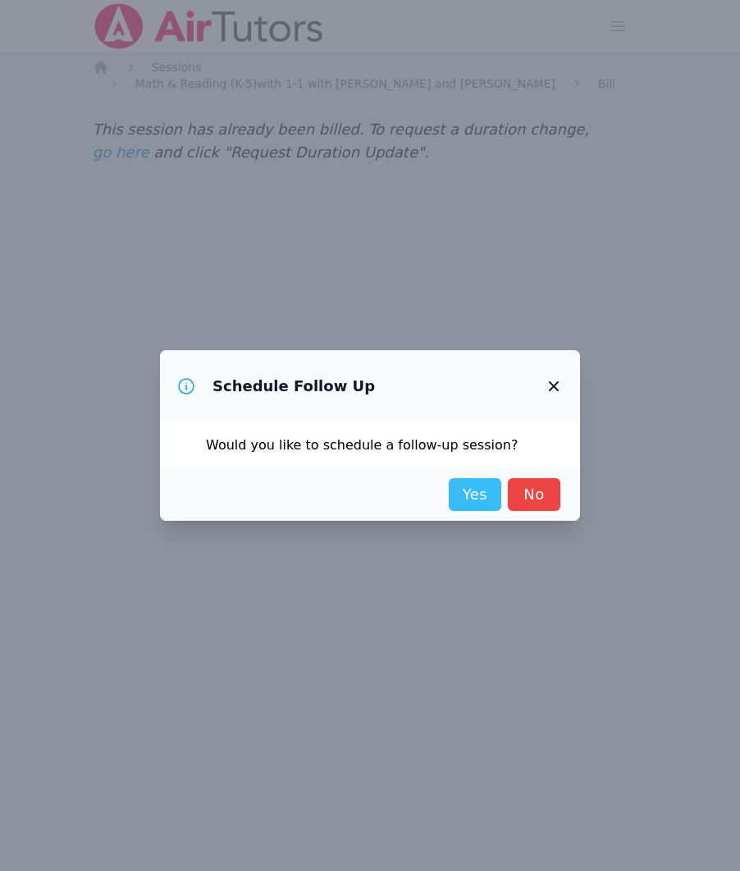
click at [472, 502] on link "Yes" at bounding box center [474, 494] width 52 height 33
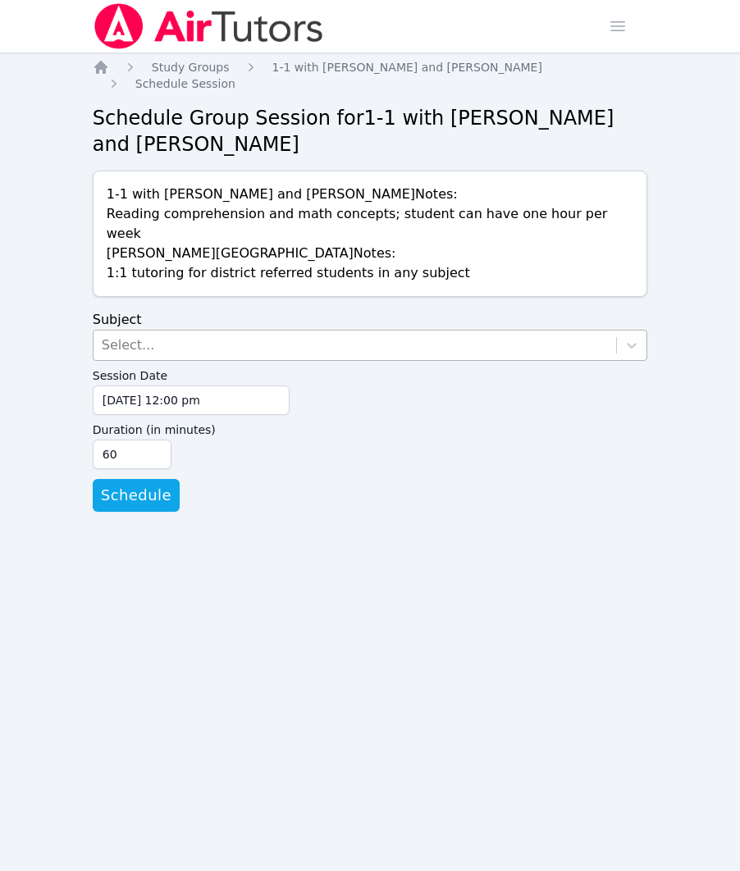
click at [230, 330] on div "Select..." at bounding box center [354, 345] width 523 height 30
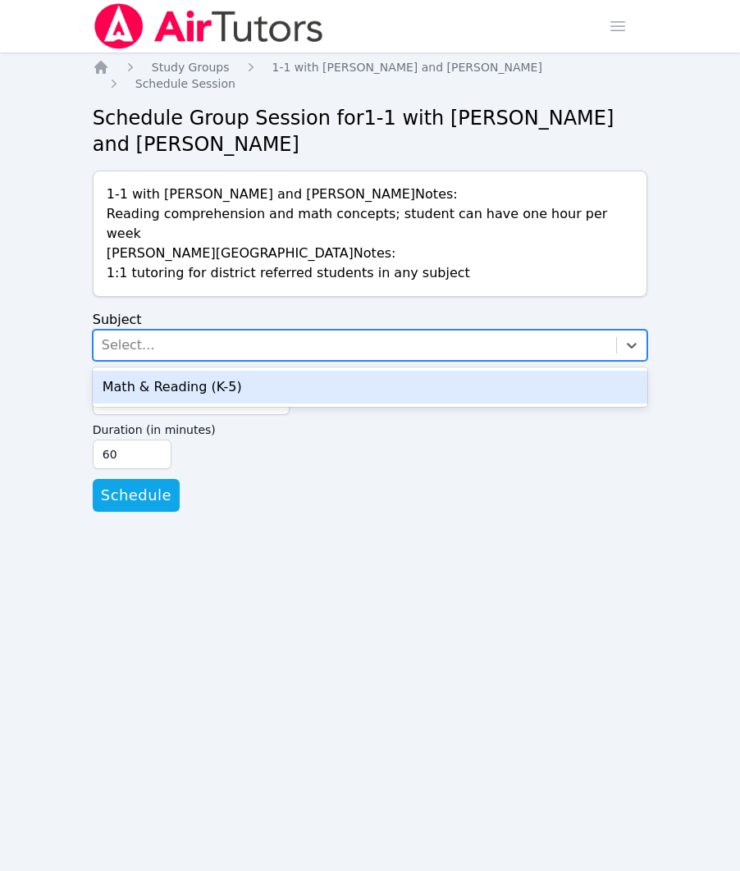
click at [221, 371] on div "Math & Reading (K-5)" at bounding box center [370, 387] width 555 height 33
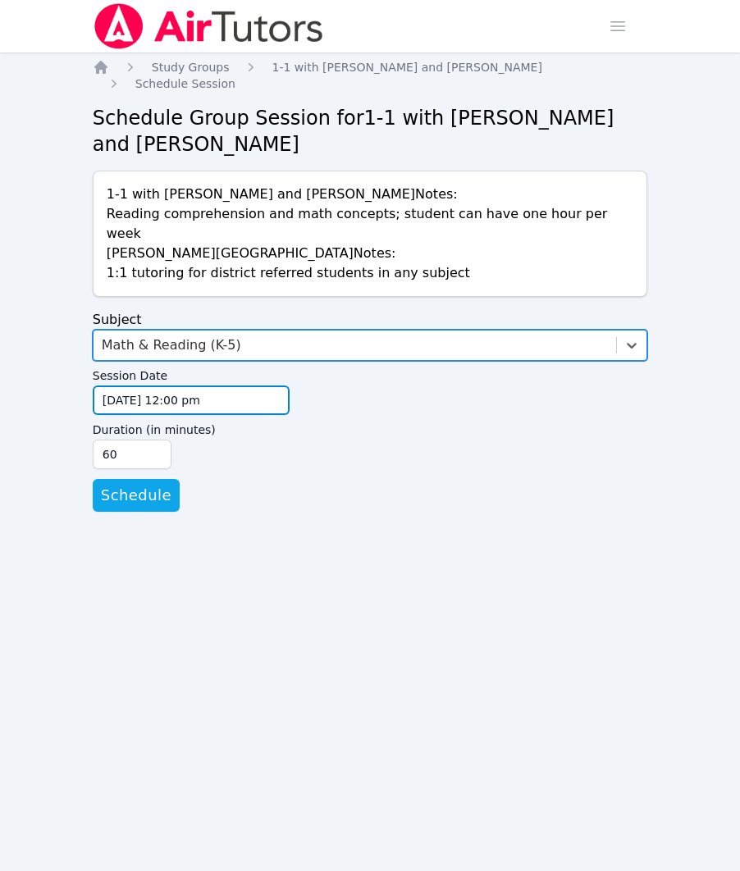
click at [235, 385] on input "[DATE] 12:00 pm" at bounding box center [191, 400] width 197 height 30
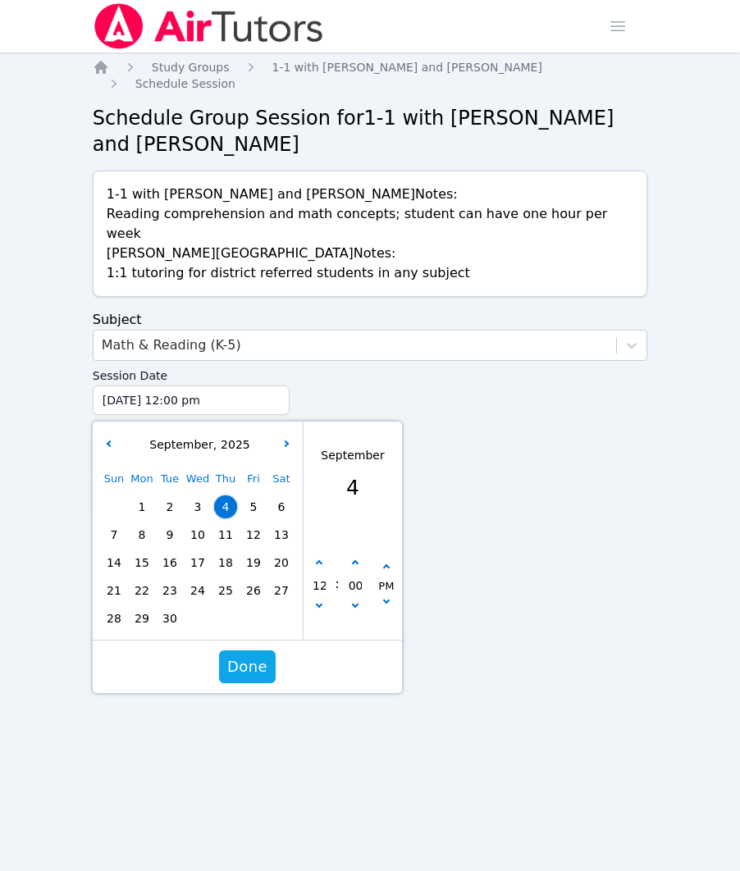
click at [170, 523] on span "9" at bounding box center [169, 534] width 23 height 23
click at [317, 560] on icon "button" at bounding box center [319, 563] width 7 height 7
type input "09/09/2025 01:00 pm"
type input "01"
click at [317, 560] on icon "button" at bounding box center [319, 563] width 7 height 7
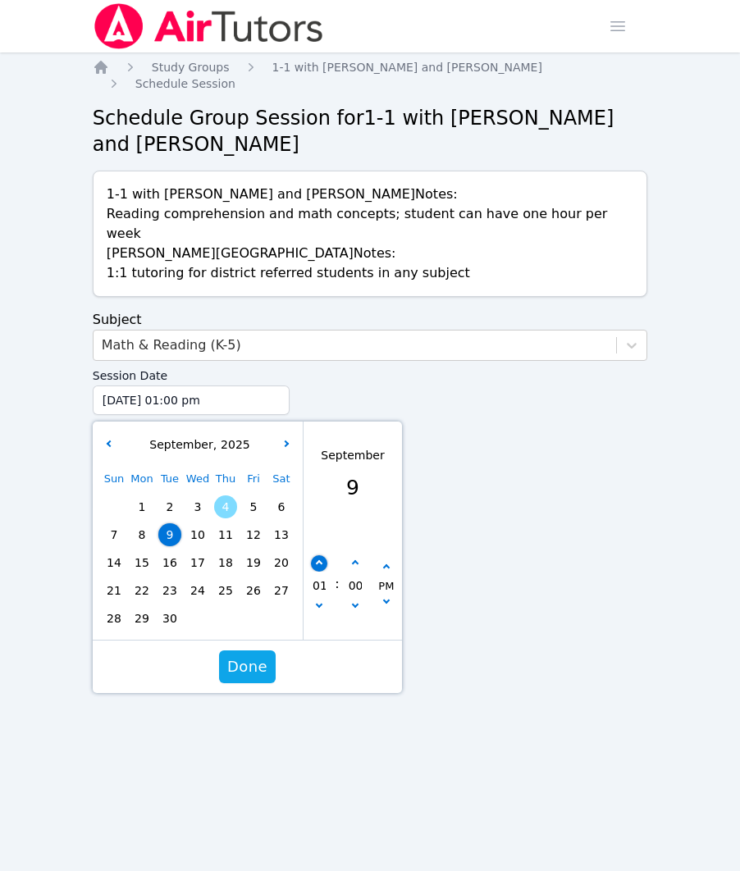
type input "09/09/2025 02:00 pm"
type input "02"
click at [317, 560] on icon "button" at bounding box center [319, 563] width 7 height 7
type input "09/09/2025 03:00 pm"
type input "03"
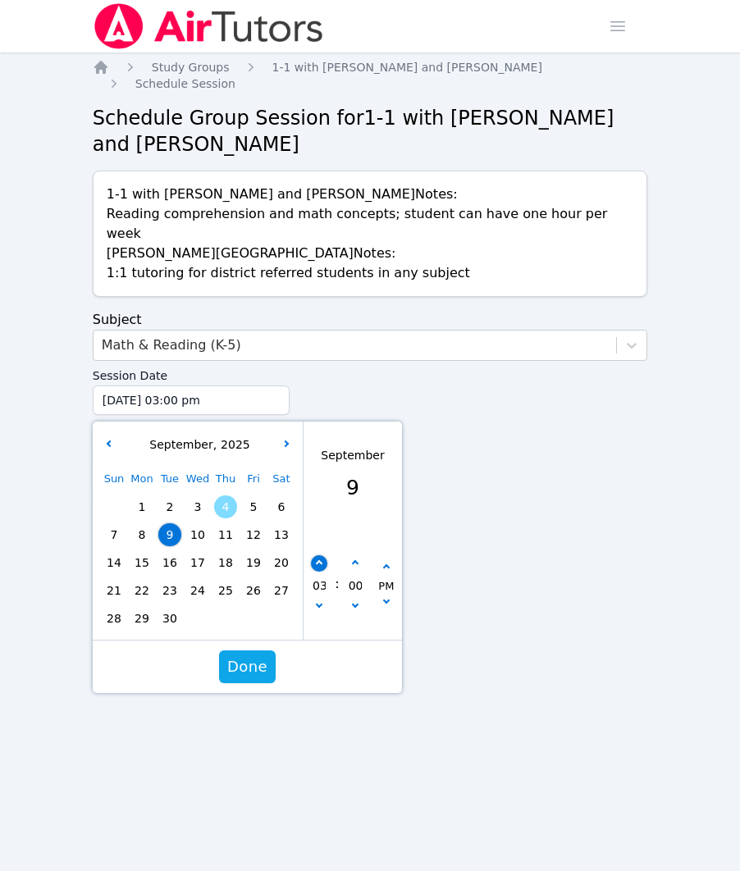
click at [317, 560] on icon "button" at bounding box center [319, 563] width 7 height 7
type input "09/09/2025 04:00 pm"
type input "04"
drag, startPoint x: 326, startPoint y: 585, endPoint x: 344, endPoint y: 567, distance: 26.1
click at [326, 599] on button "button" at bounding box center [319, 607] width 16 height 16
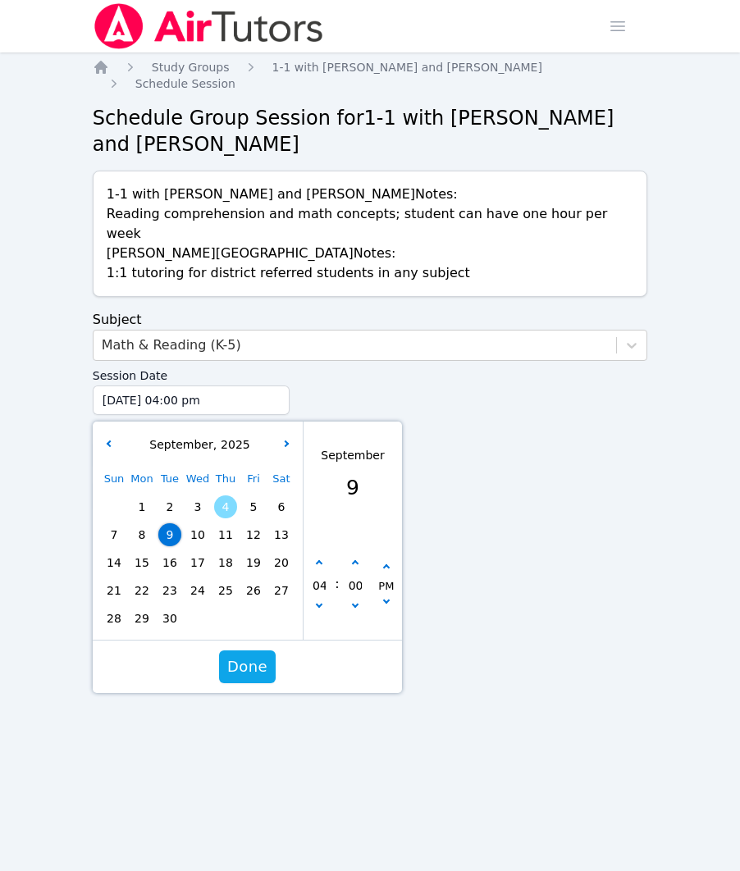
type input "09/09/2025 03:00 pm"
type input "03"
click at [355, 560] on icon "button" at bounding box center [354, 563] width 7 height 7
type input "09/09/2025 03:05 pm"
type input "05"
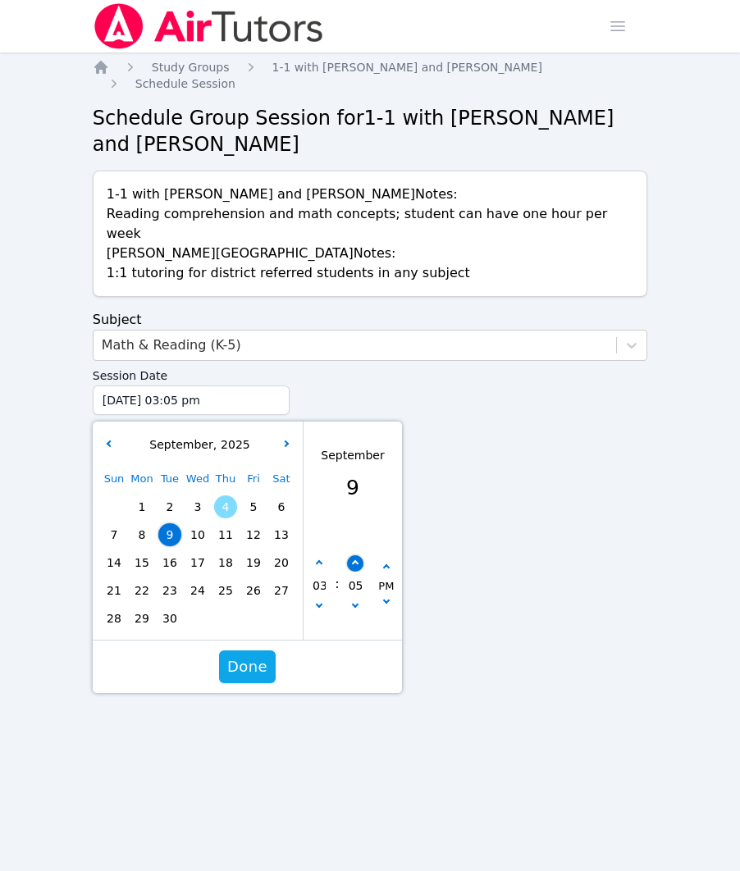
click at [355, 560] on icon "button" at bounding box center [354, 563] width 7 height 7
type input "09/09/2025 03:10 pm"
type input "10"
click at [355, 560] on icon "button" at bounding box center [354, 563] width 7 height 7
type input "09/09/2025 03:15 pm"
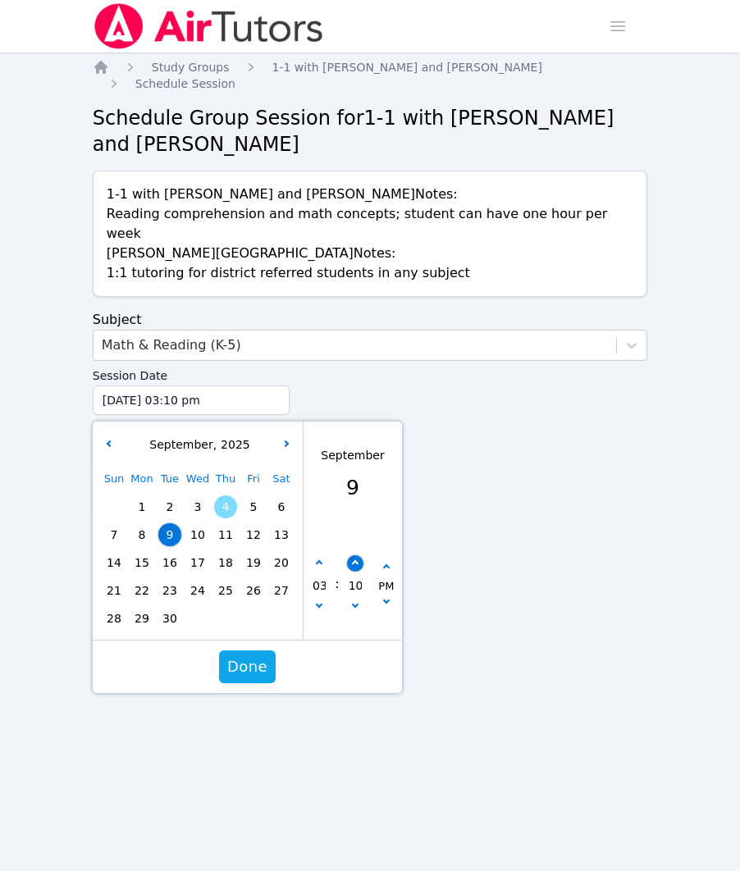
type input "15"
click at [355, 560] on icon "button" at bounding box center [354, 563] width 7 height 7
type input "09/09/2025 03:20 pm"
type input "20"
click at [355, 560] on icon "button" at bounding box center [354, 563] width 7 height 7
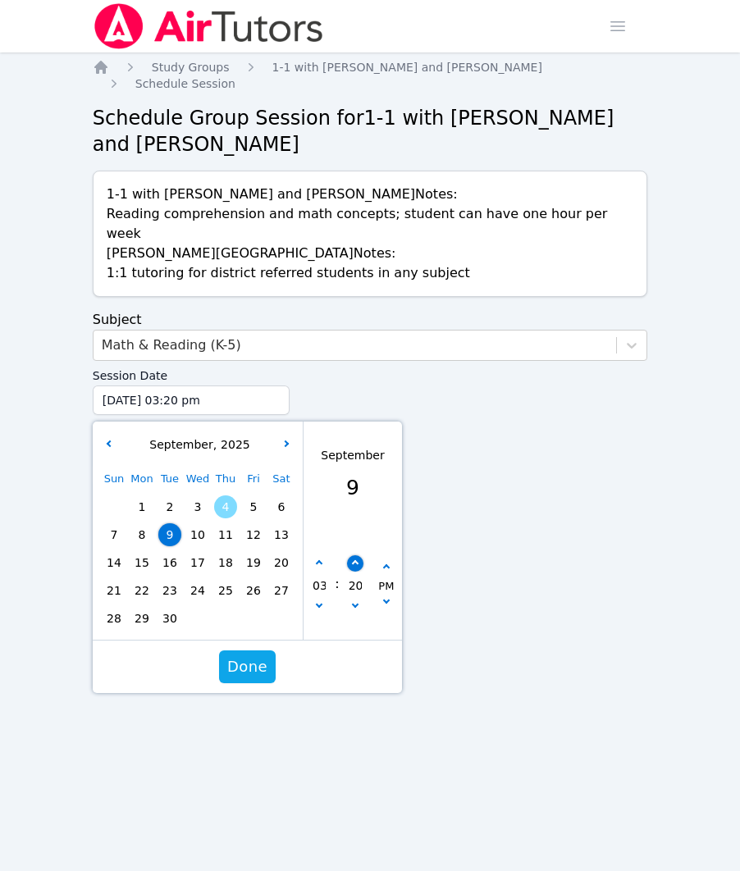
type input "09/09/2025 03:25 pm"
type input "25"
click at [355, 560] on icon "button" at bounding box center [354, 563] width 7 height 7
type input "09/09/2025 03:30 pm"
type input "30"
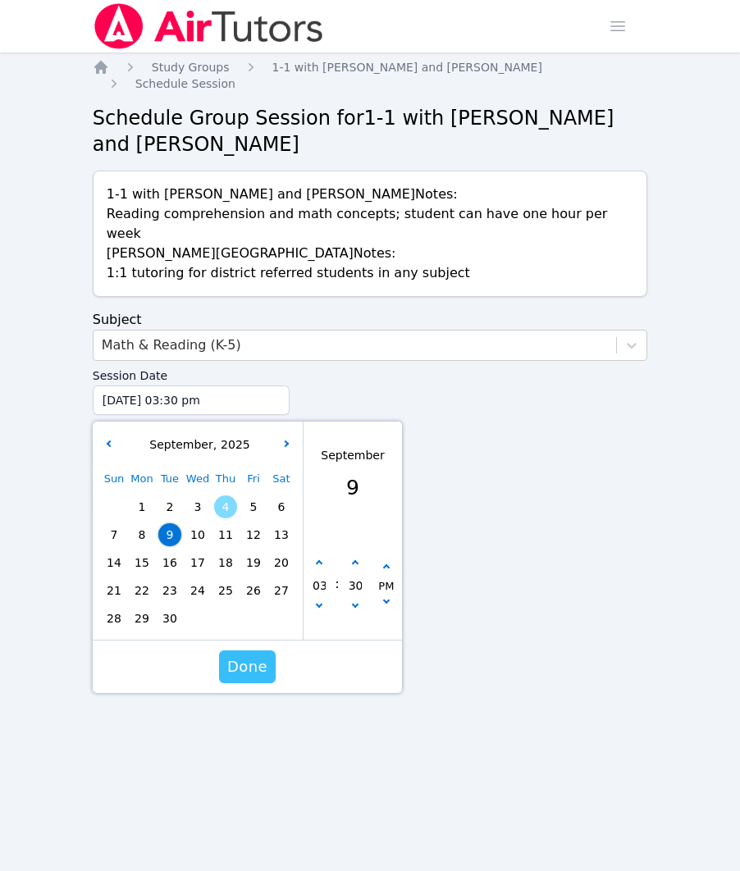
click at [256, 655] on span "Done" at bounding box center [247, 666] width 40 height 23
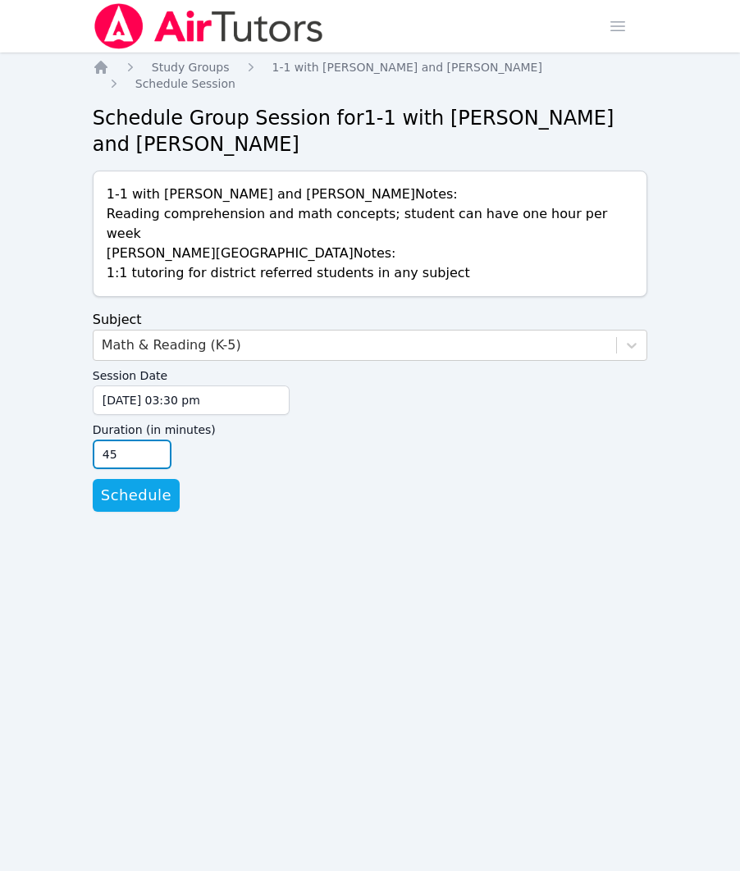
click at [155, 440] on input "45" at bounding box center [132, 454] width 79 height 30
type input "30"
click at [155, 440] on input "30" at bounding box center [132, 454] width 79 height 30
click at [143, 484] on span "Schedule" at bounding box center [136, 495] width 71 height 23
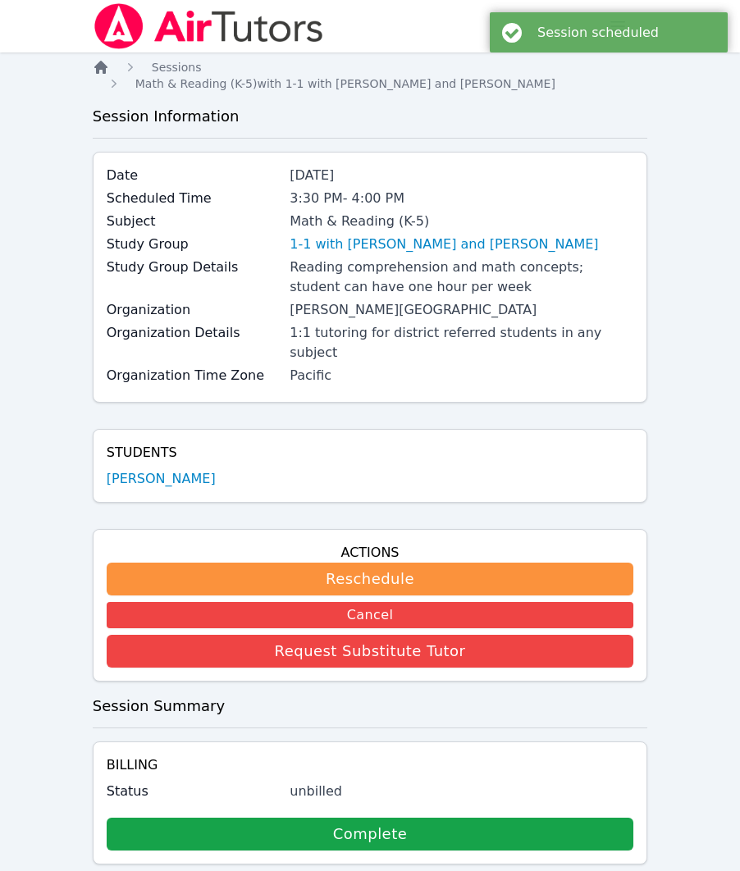
click at [101, 61] on icon "Breadcrumb" at bounding box center [100, 67] width 13 height 13
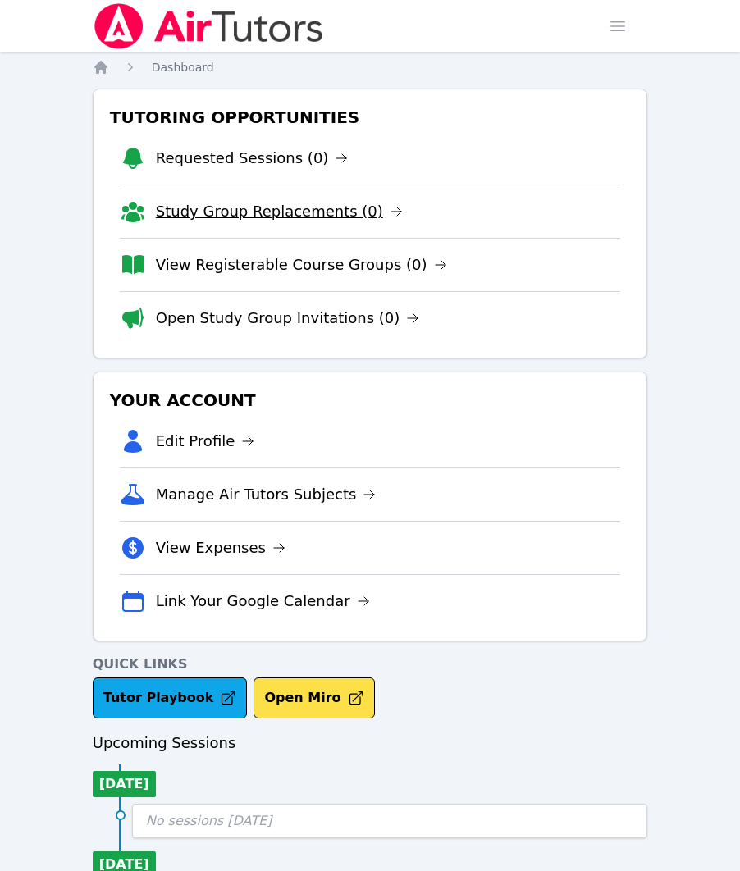
click at [287, 217] on link "Study Group Replacements (0)" at bounding box center [279, 211] width 247 height 23
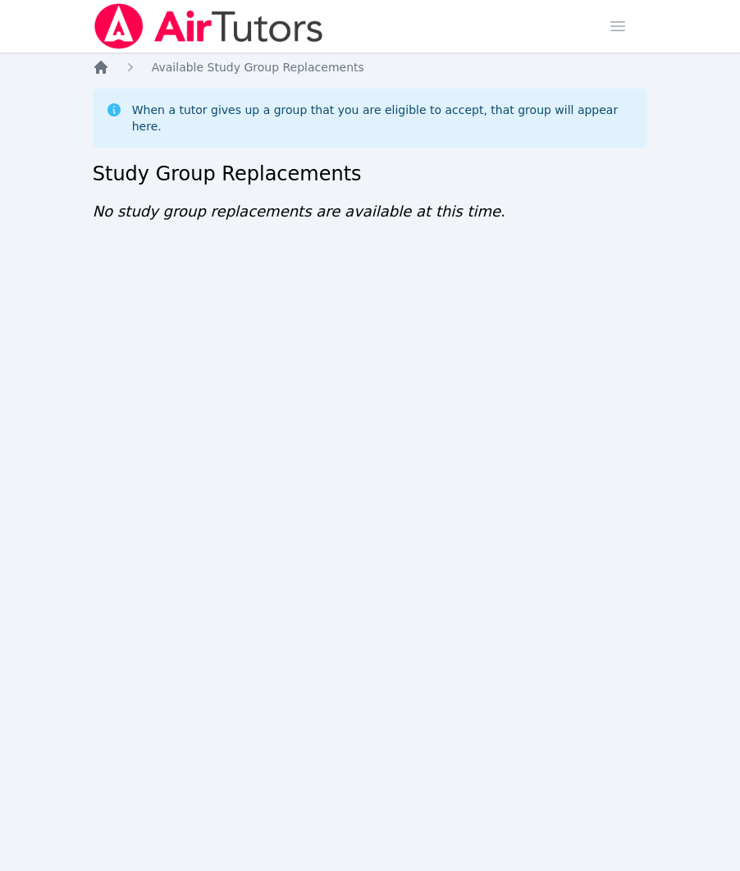
click at [105, 74] on icon "Breadcrumb" at bounding box center [101, 67] width 16 height 16
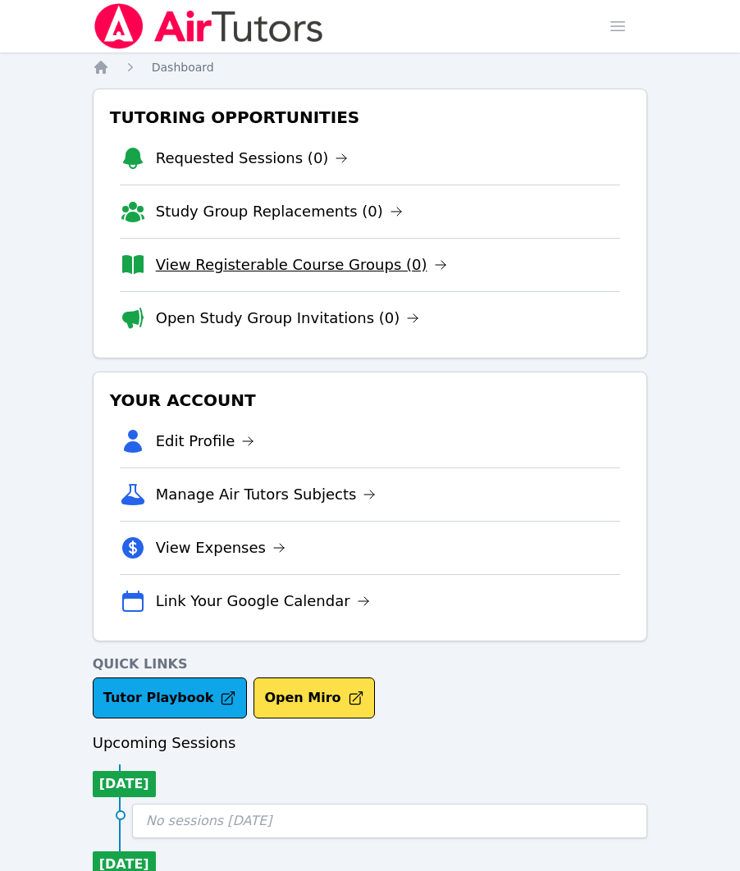
click at [258, 262] on link "View Registerable Course Groups (0)" at bounding box center [301, 264] width 291 height 23
